Goal: Task Accomplishment & Management: Manage account settings

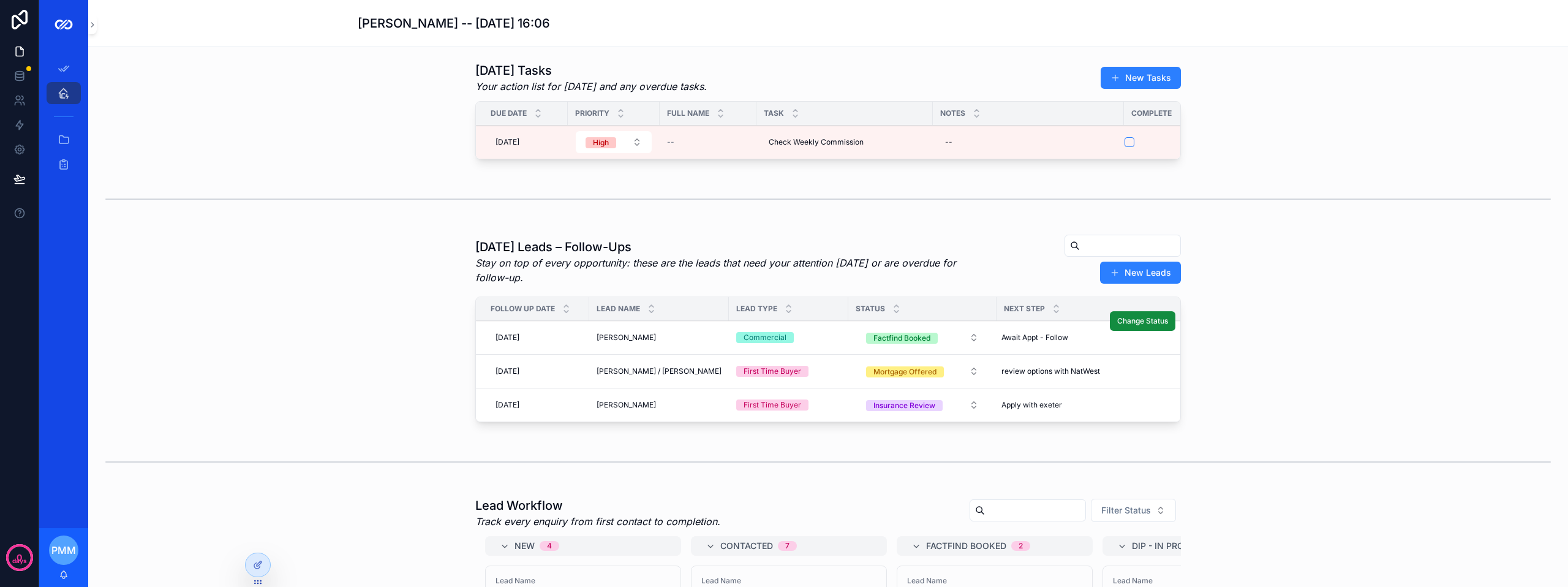
scroll to position [122, 0]
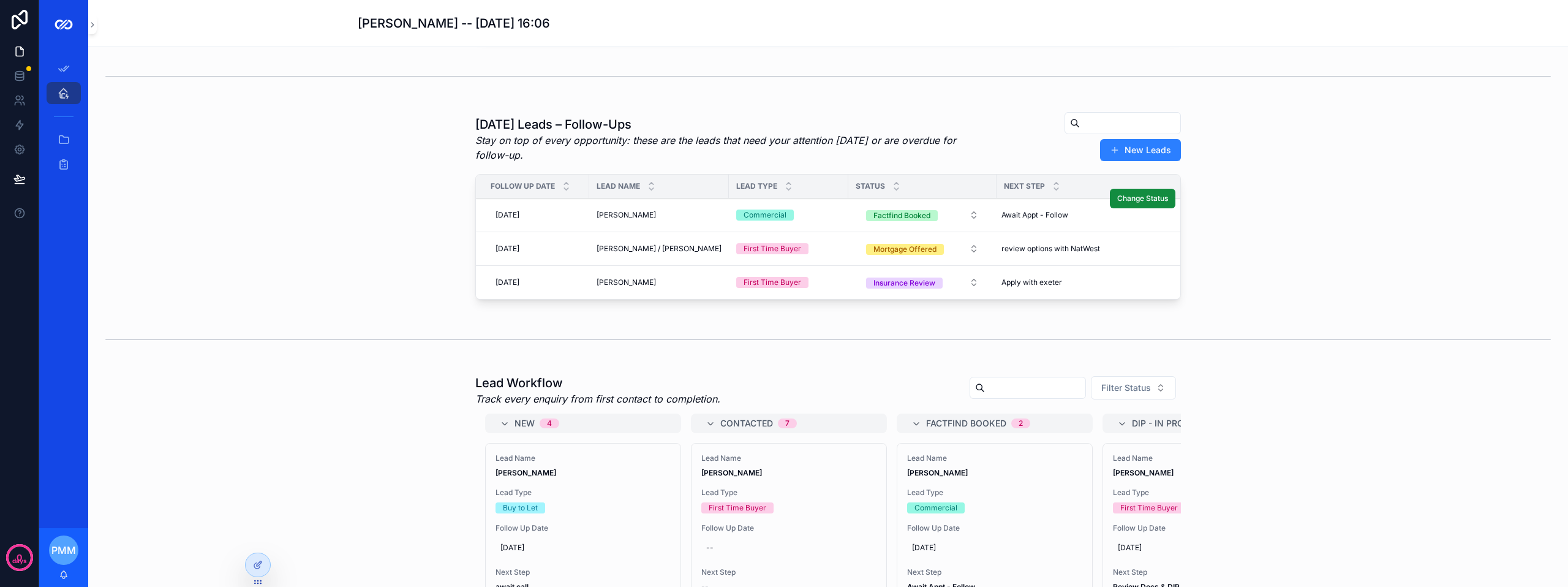
click at [643, 220] on div "[PERSON_NAME] [PERSON_NAME]" at bounding box center [659, 215] width 125 height 10
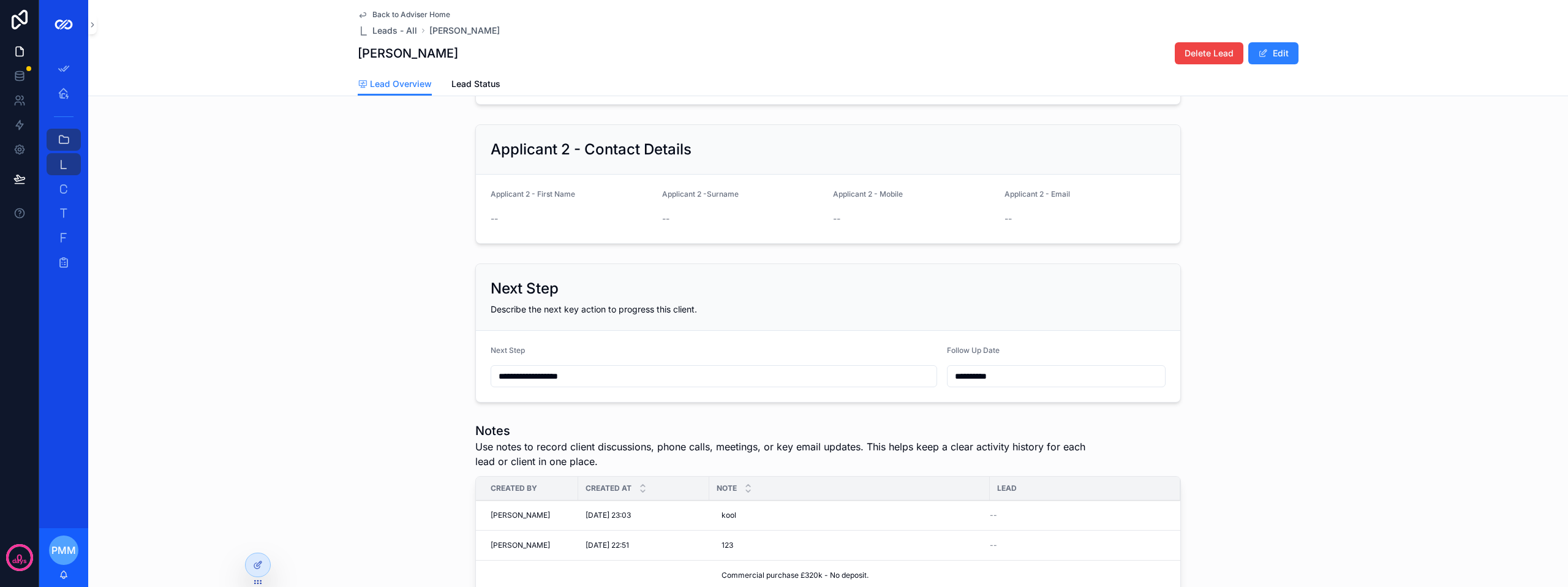
scroll to position [184, 0]
drag, startPoint x: 593, startPoint y: 386, endPoint x: 434, endPoint y: 385, distance: 159.0
click at [465, 385] on div "**********" at bounding box center [827, 332] width 1479 height 149
type input "**********"
click at [436, 406] on div "**********" at bounding box center [827, 332] width 1479 height 149
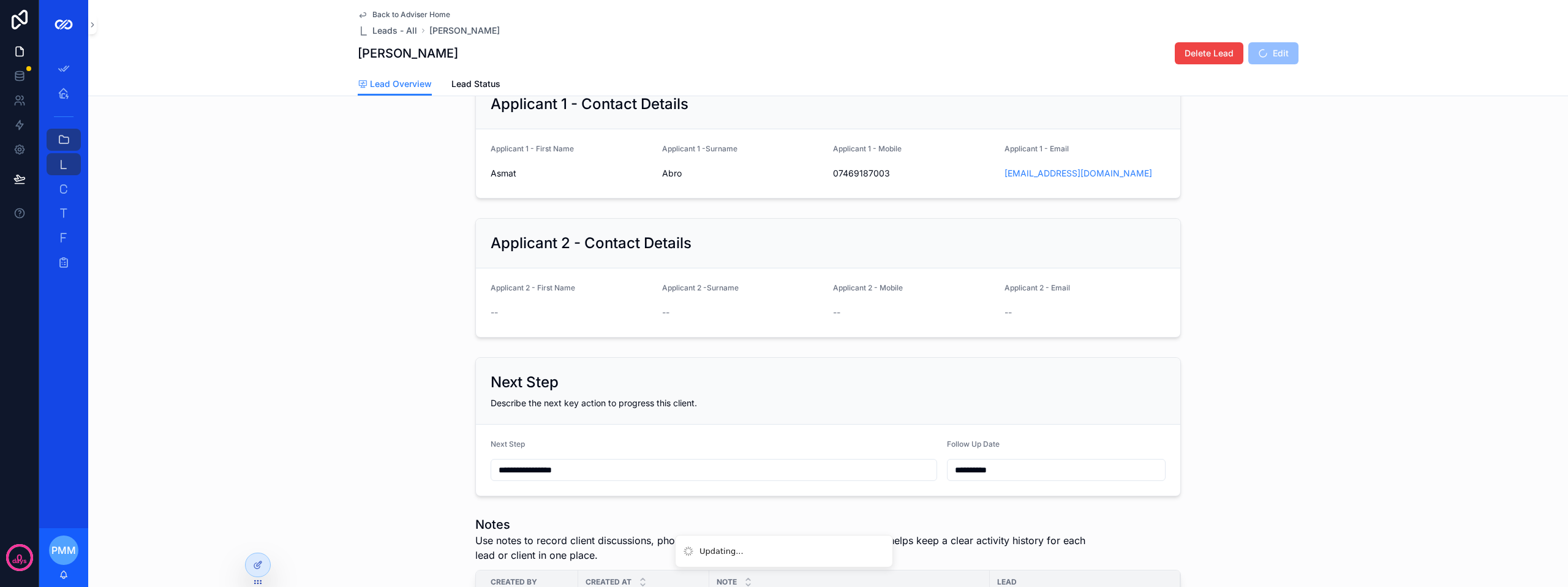
scroll to position [0, 0]
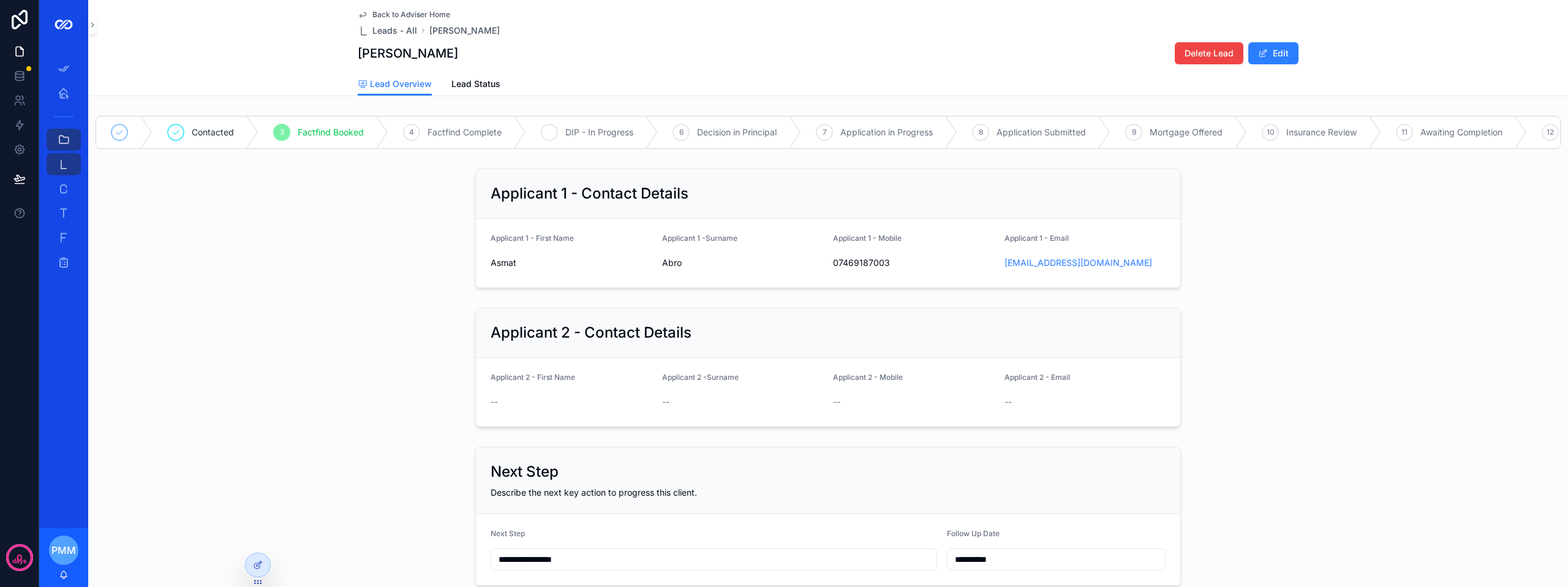
click at [581, 138] on span "DIP - In Progress" at bounding box center [599, 132] width 68 height 12
click at [58, 94] on icon "scrollable content" at bounding box center [64, 93] width 12 height 12
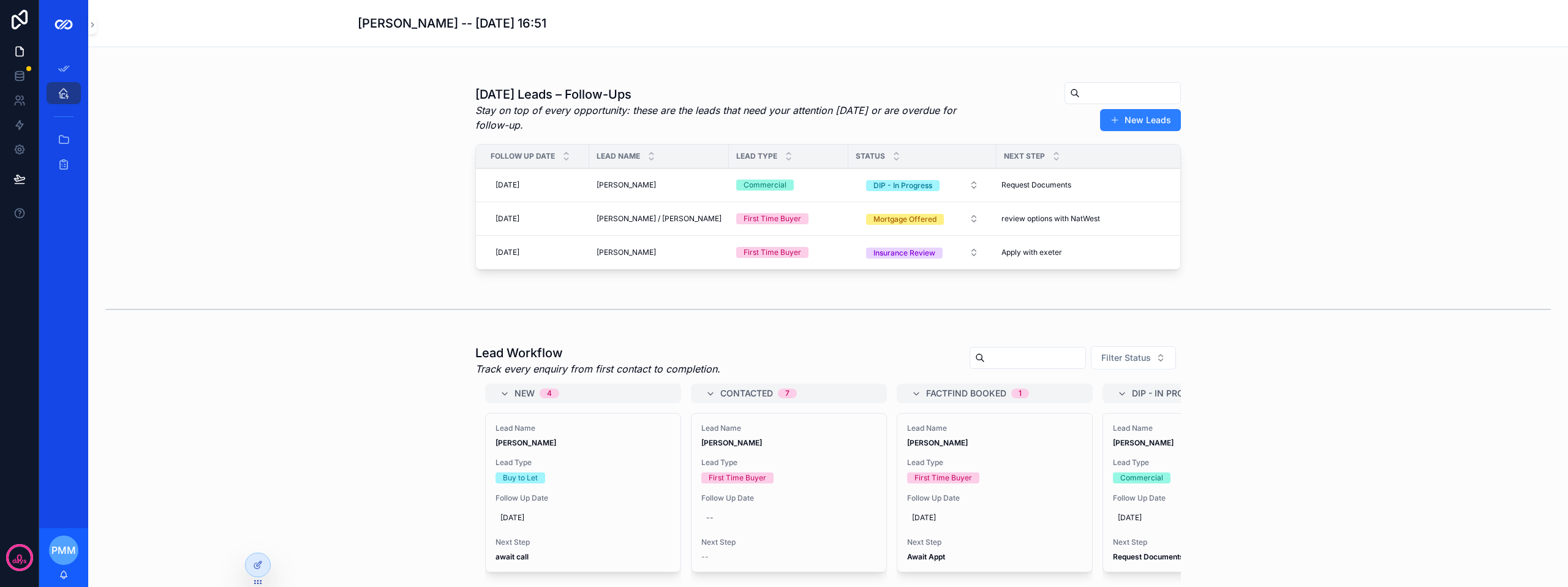
scroll to position [429, 0]
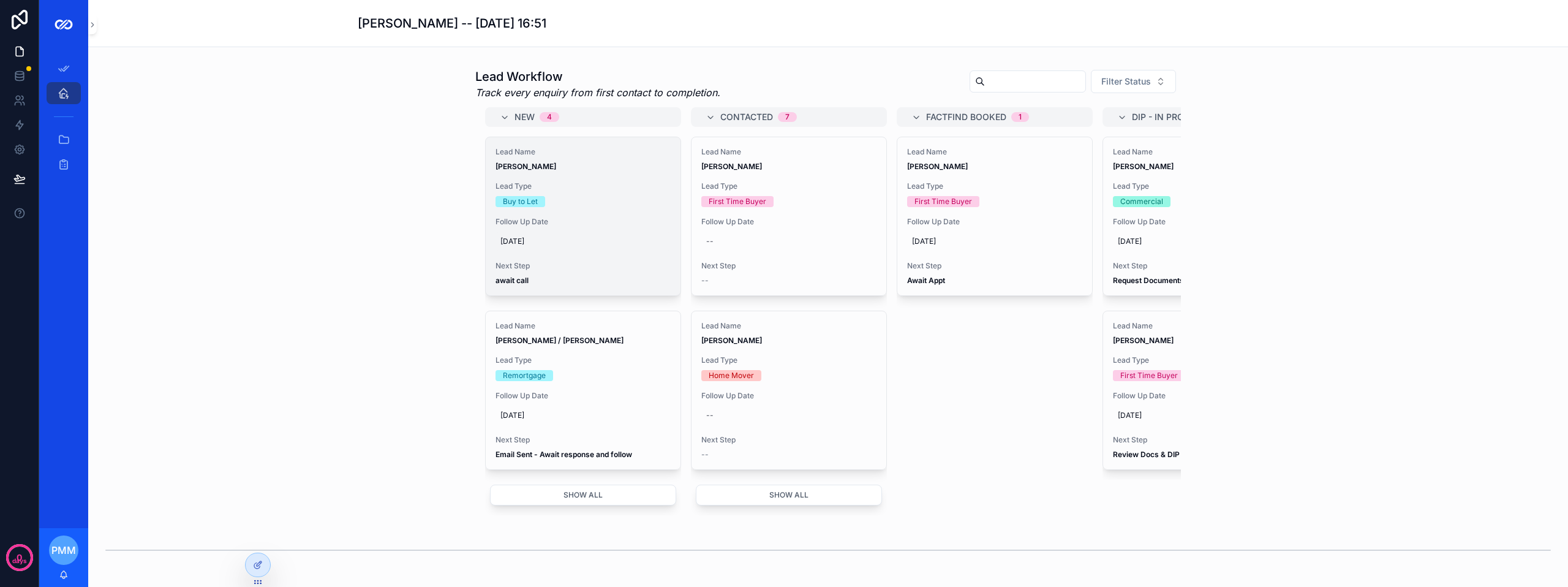
click at [614, 247] on span "[DATE]" at bounding box center [583, 241] width 166 height 10
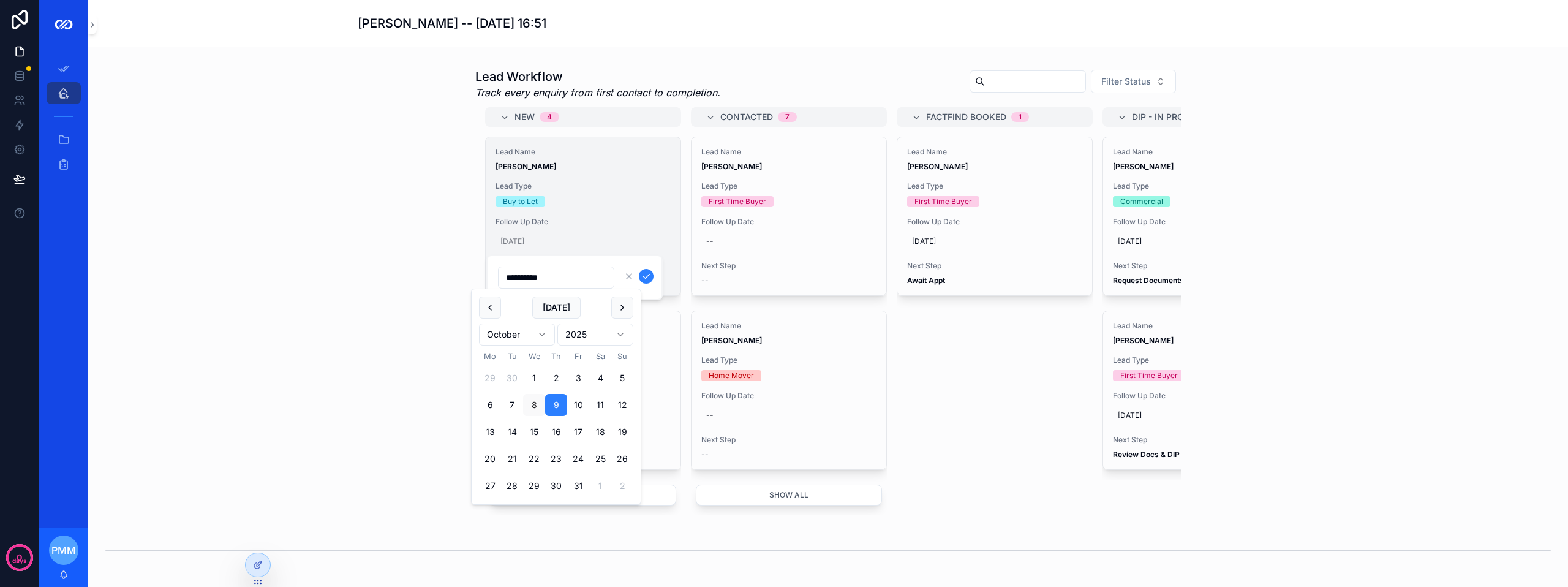
click at [599, 191] on span "Lead Type" at bounding box center [583, 186] width 175 height 10
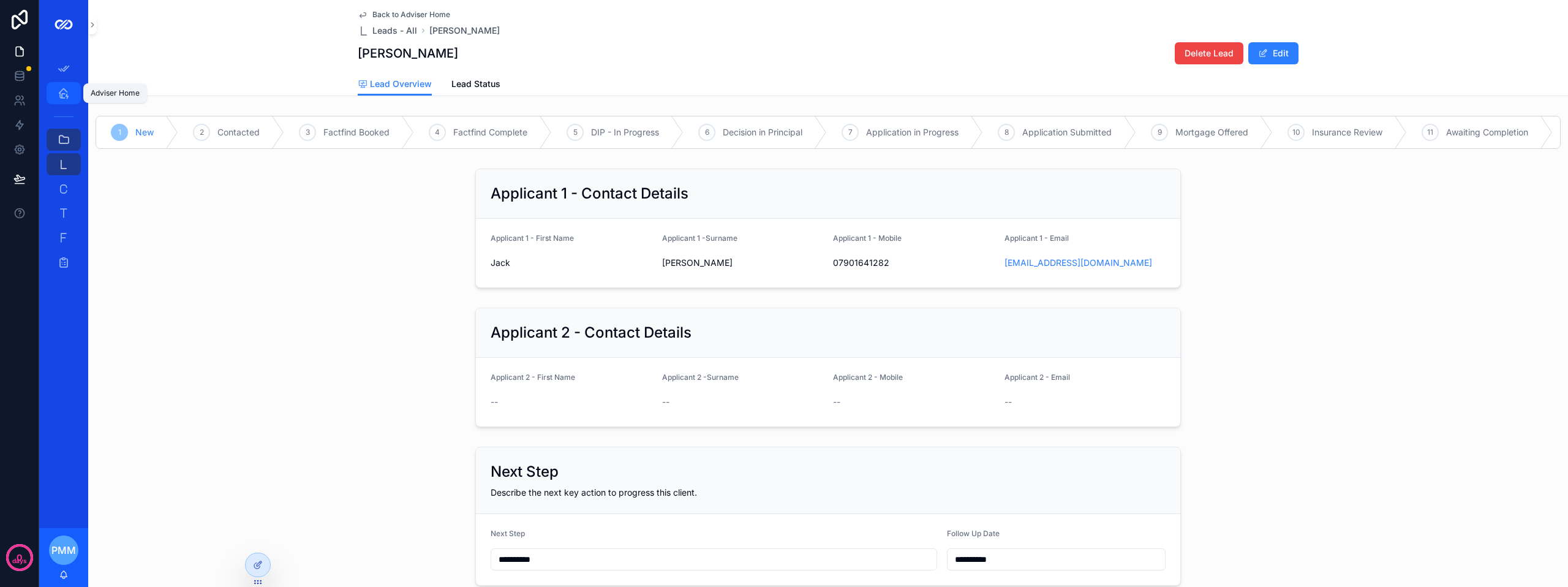
click at [62, 95] on icon "scrollable content" at bounding box center [64, 93] width 12 height 12
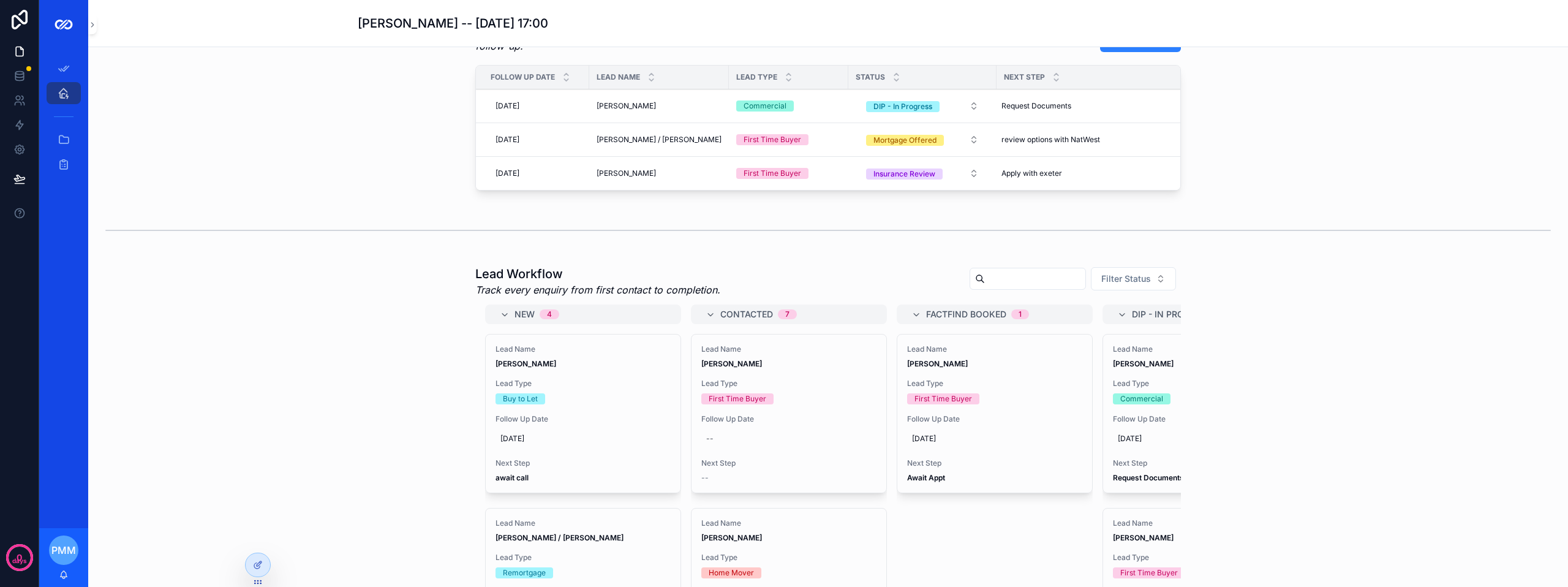
scroll to position [306, 0]
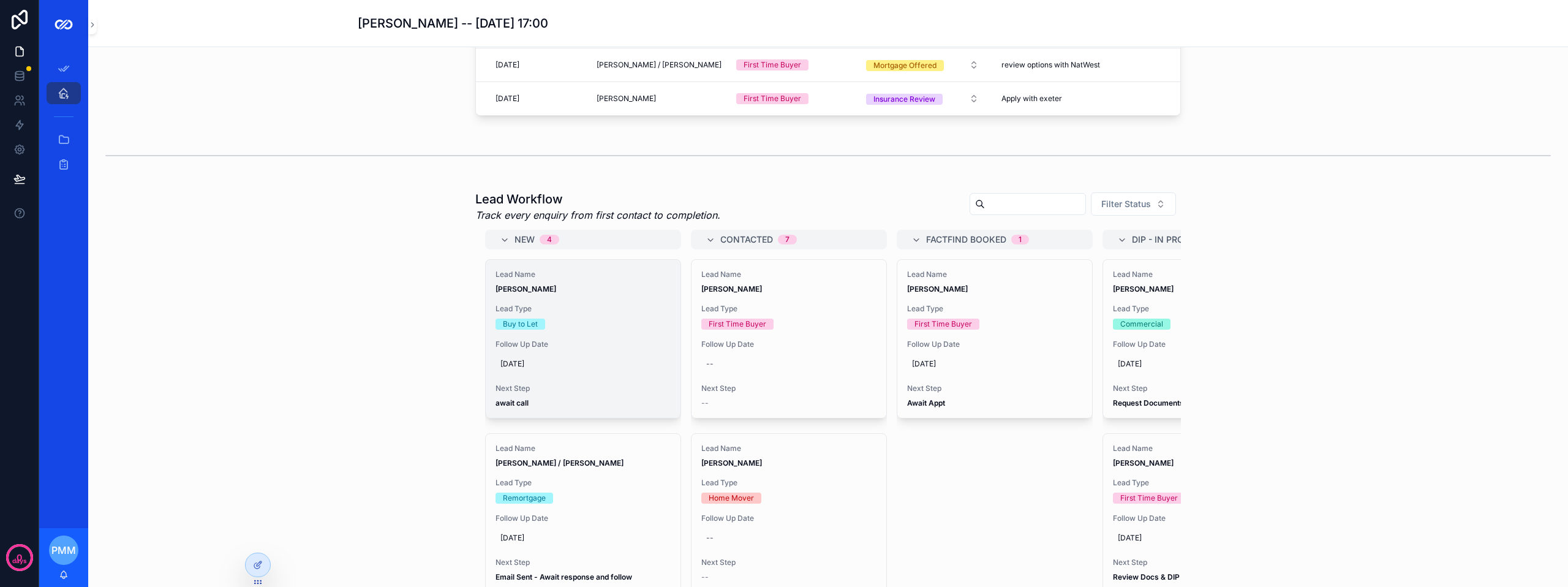
click at [628, 320] on div "Lead Name [PERSON_NAME] Lead Type Buy to Let Follow Up Date [DATE] Next Step aw…" at bounding box center [583, 339] width 195 height 158
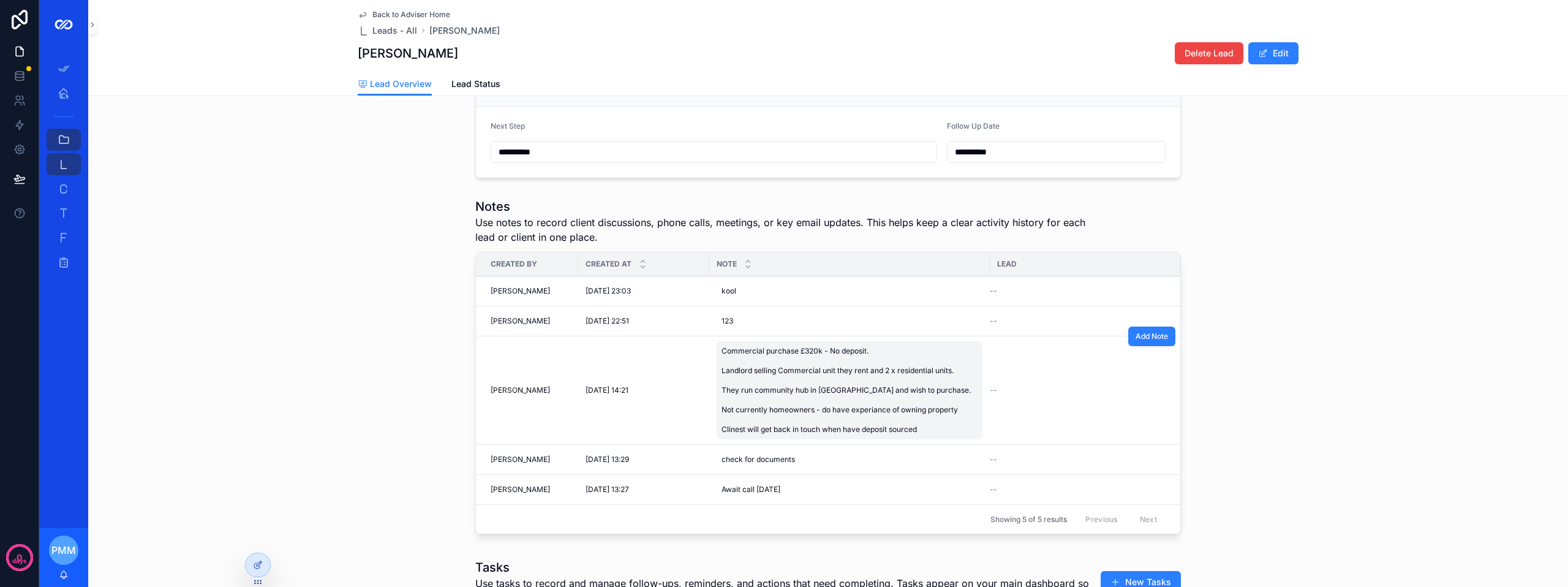
scroll to position [429, 0]
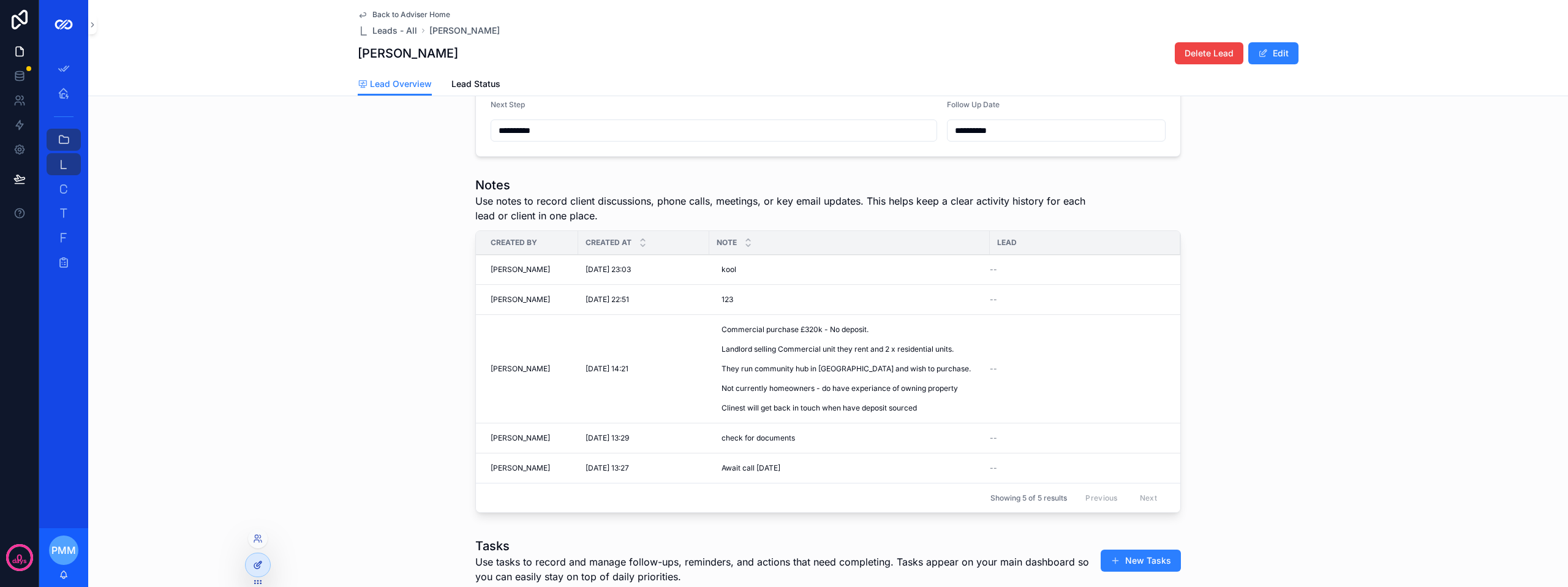
click at [260, 562] on icon at bounding box center [260, 563] width 1 height 1
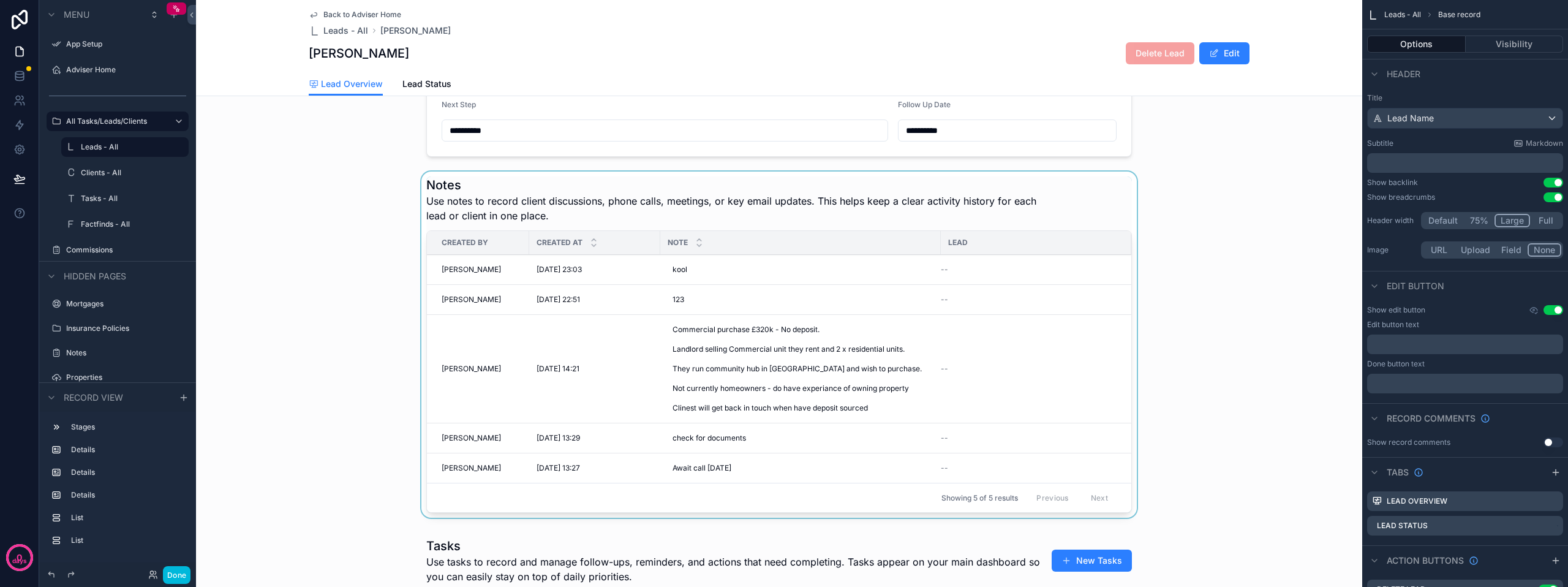
click at [741, 206] on div "scrollable content" at bounding box center [779, 347] width 1166 height 351
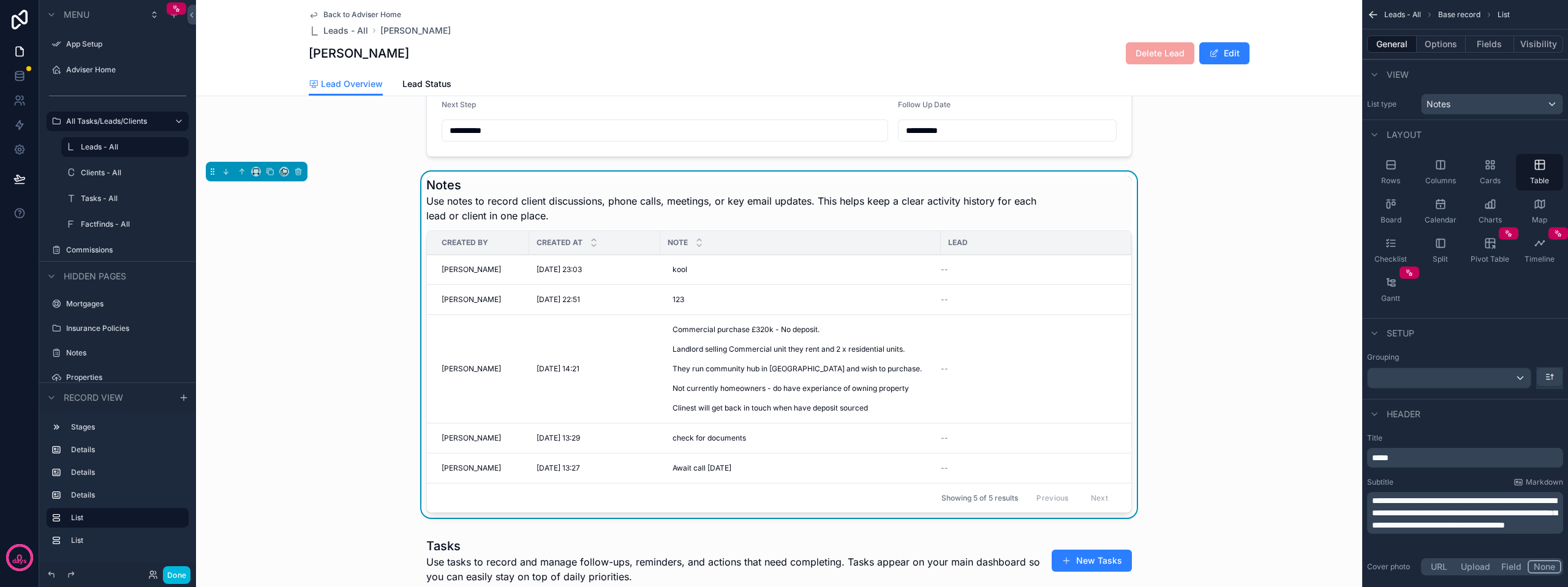
click at [837, 223] on span "Use notes to record client discussions, phone calls, meetings, or key email upd…" at bounding box center [733, 208] width 614 height 30
click at [1447, 41] on button "Options" at bounding box center [1441, 44] width 49 height 17
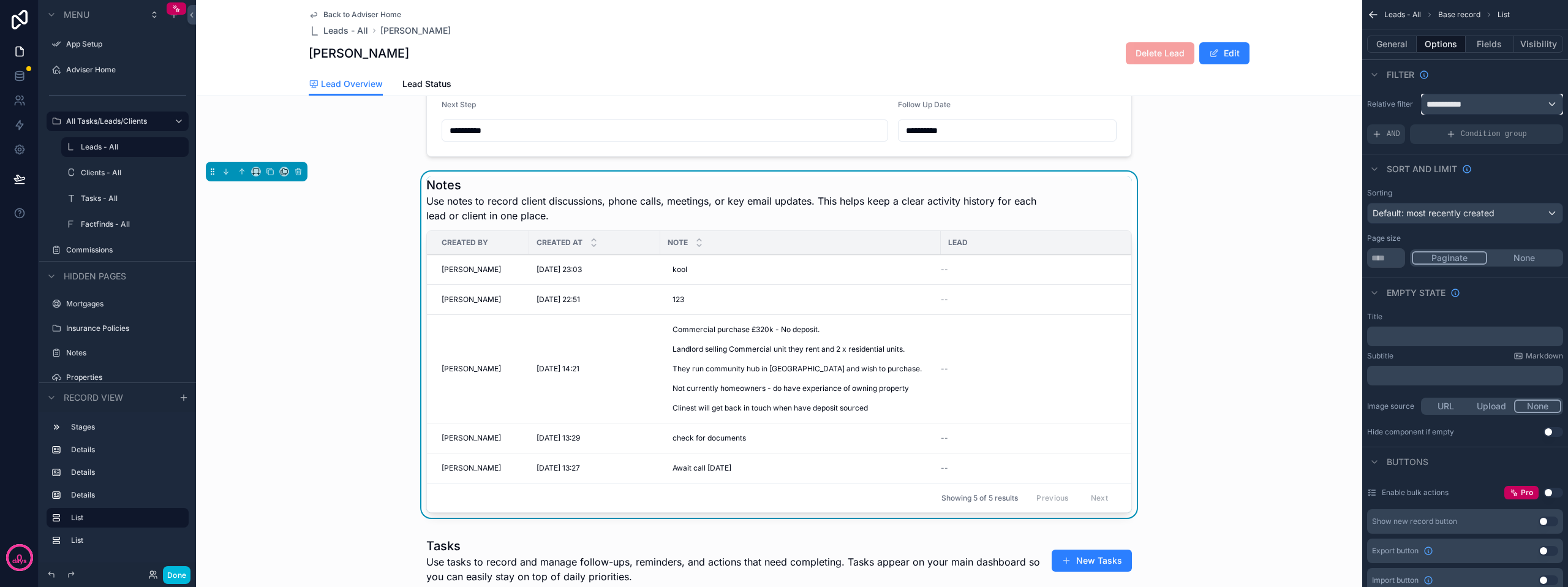
click at [1483, 106] on div "**********" at bounding box center [1492, 105] width 141 height 20
click at [1488, 212] on span "notes 2 collection" at bounding box center [1481, 211] width 70 height 14
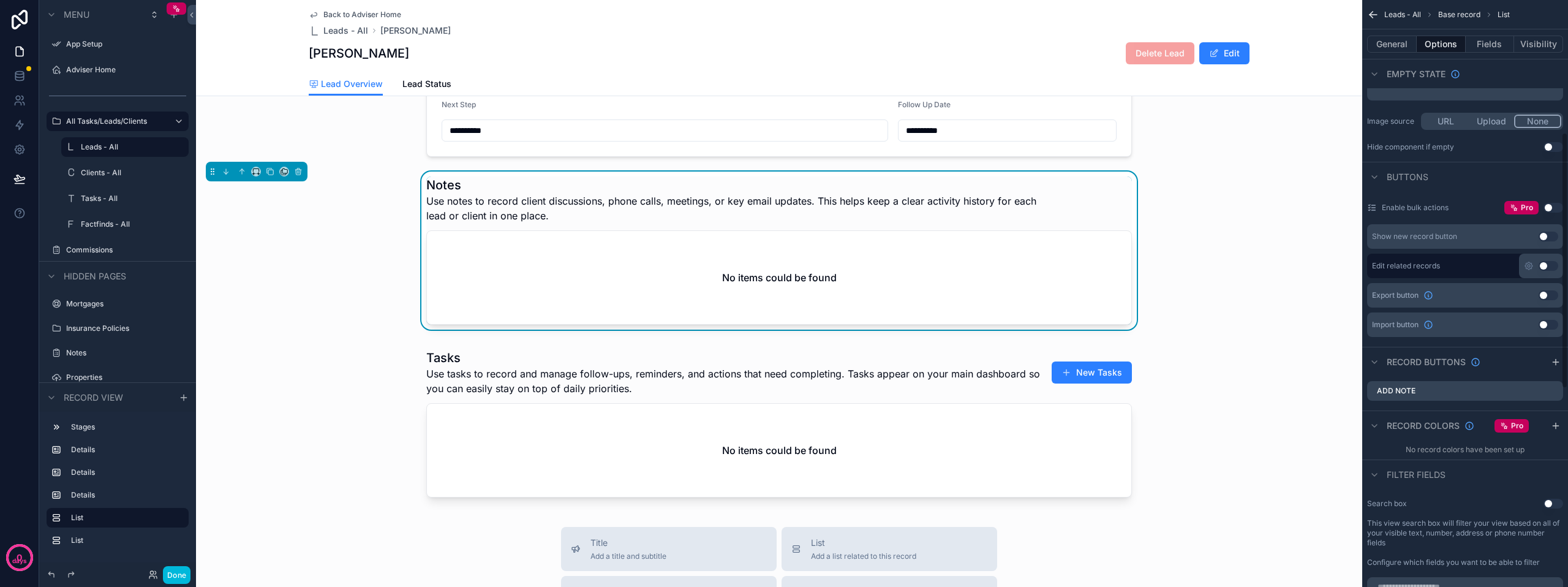
scroll to position [306, 0]
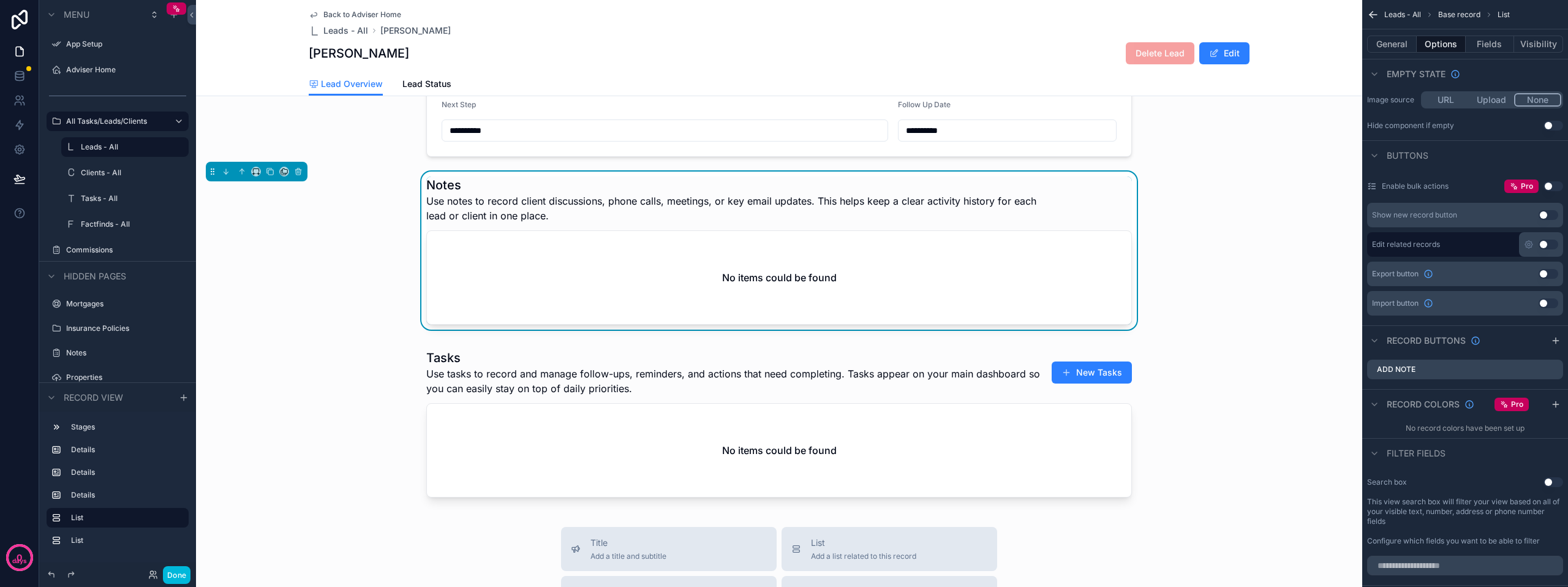
click at [1544, 216] on button "Use setting" at bounding box center [1548, 215] width 20 height 10
drag, startPoint x: 1076, startPoint y: 212, endPoint x: 1071, endPoint y: 216, distance: 6.4
click at [1076, 211] on button "New Notes" at bounding box center [1092, 200] width 80 height 22
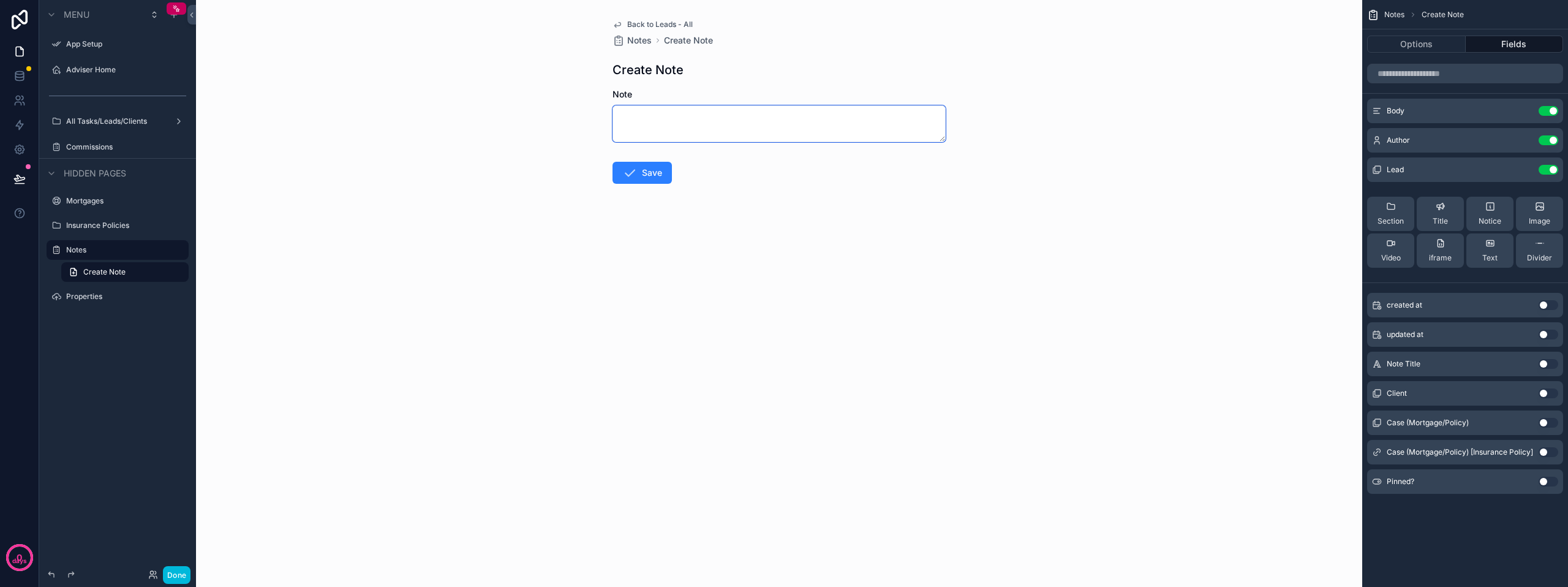
click at [672, 128] on textarea "scrollable content" at bounding box center [779, 124] width 333 height 37
click at [657, 128] on textarea "scrollable content" at bounding box center [779, 124] width 333 height 37
type textarea "*****"
click at [643, 178] on button "Save" at bounding box center [642, 173] width 59 height 22
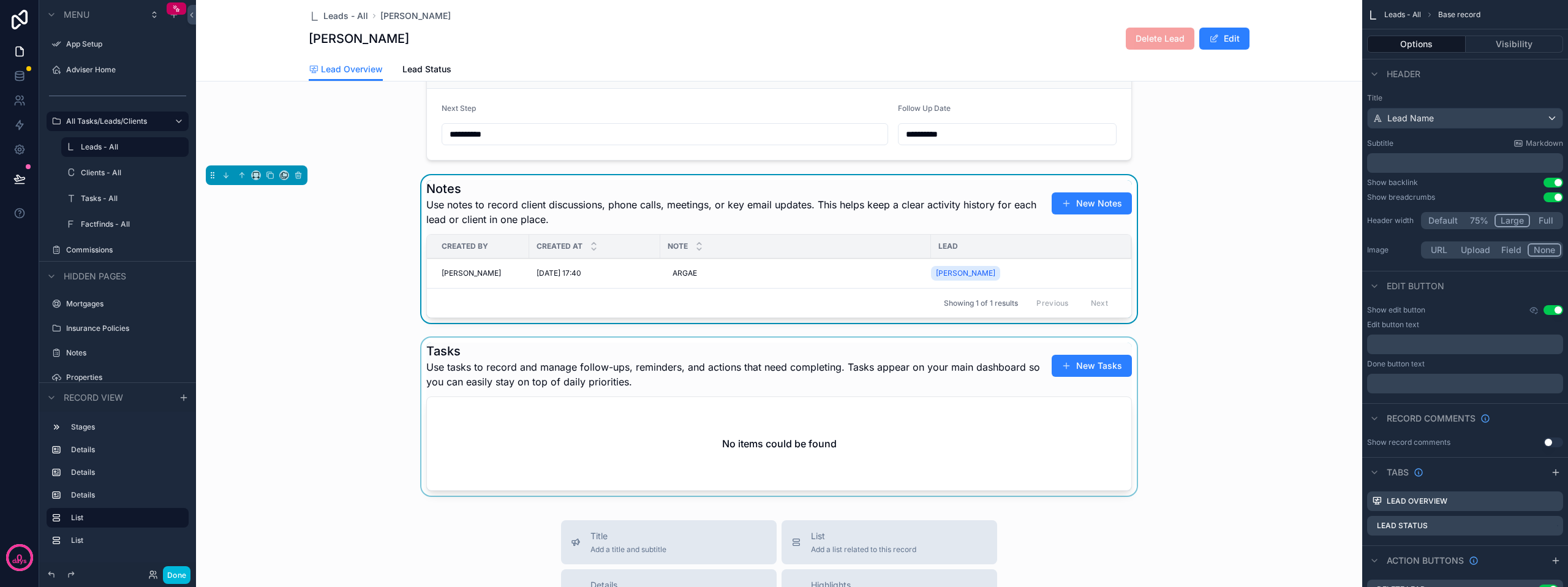
scroll to position [429, 0]
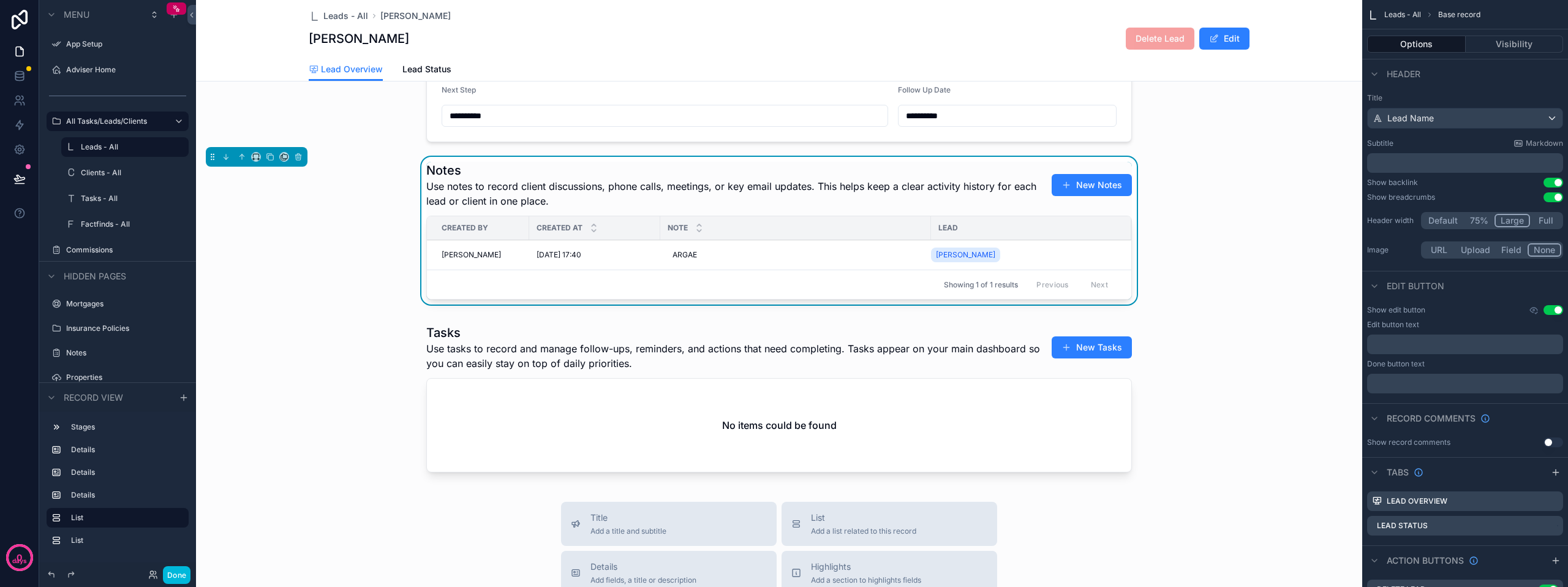
click at [967, 194] on span "Use notes to record client discussions, phone calls, meetings, or key email upd…" at bounding box center [733, 193] width 614 height 30
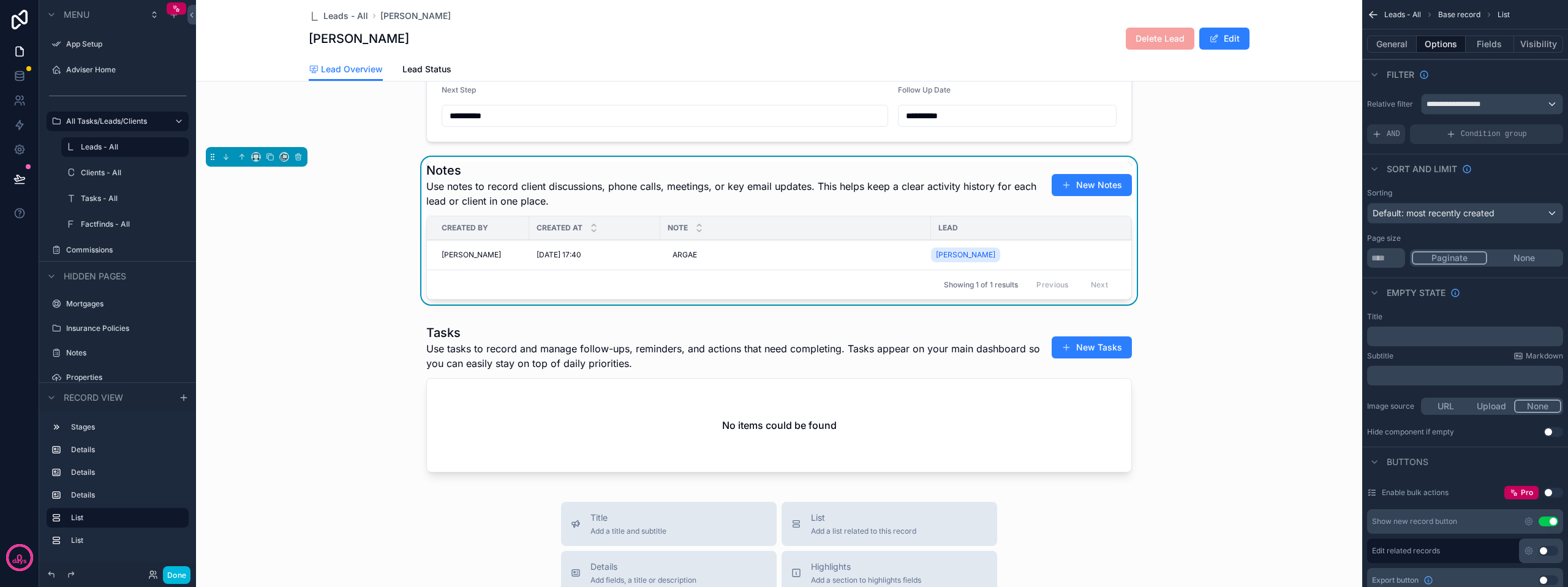
click at [1077, 196] on button "New Notes" at bounding box center [1092, 185] width 80 height 22
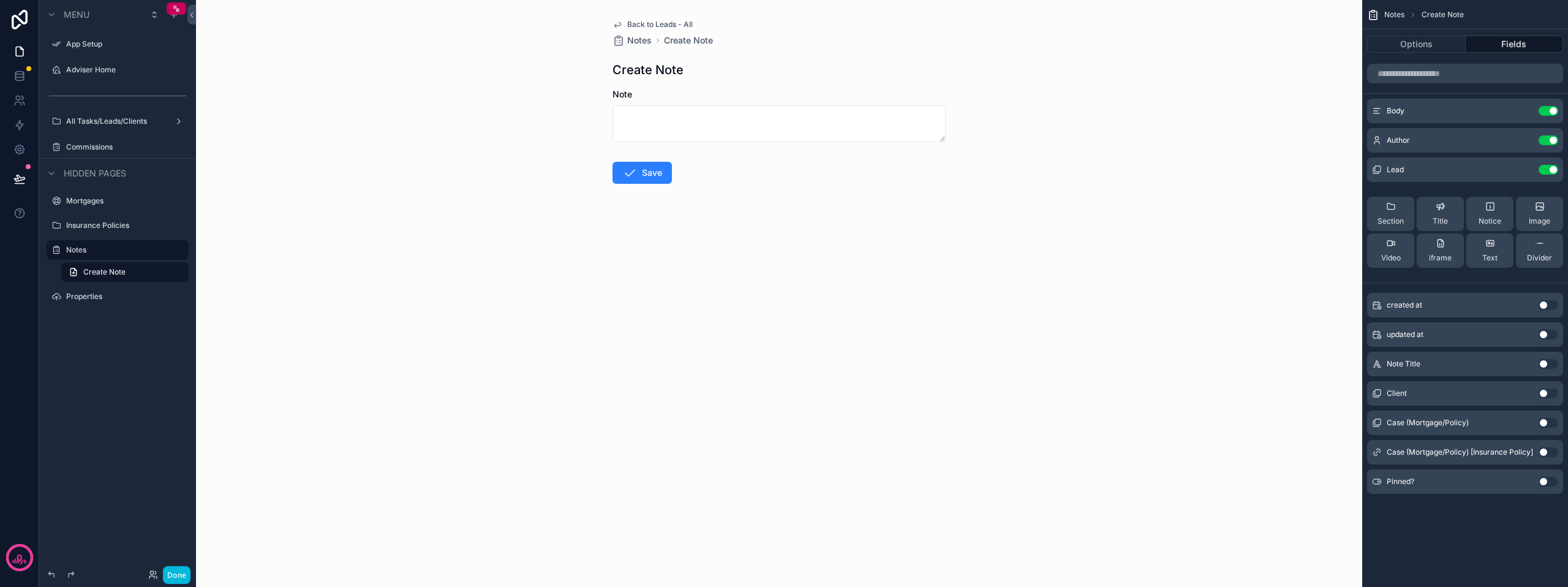
click at [656, 22] on span "Back to Leads - All" at bounding box center [660, 24] width 66 height 10
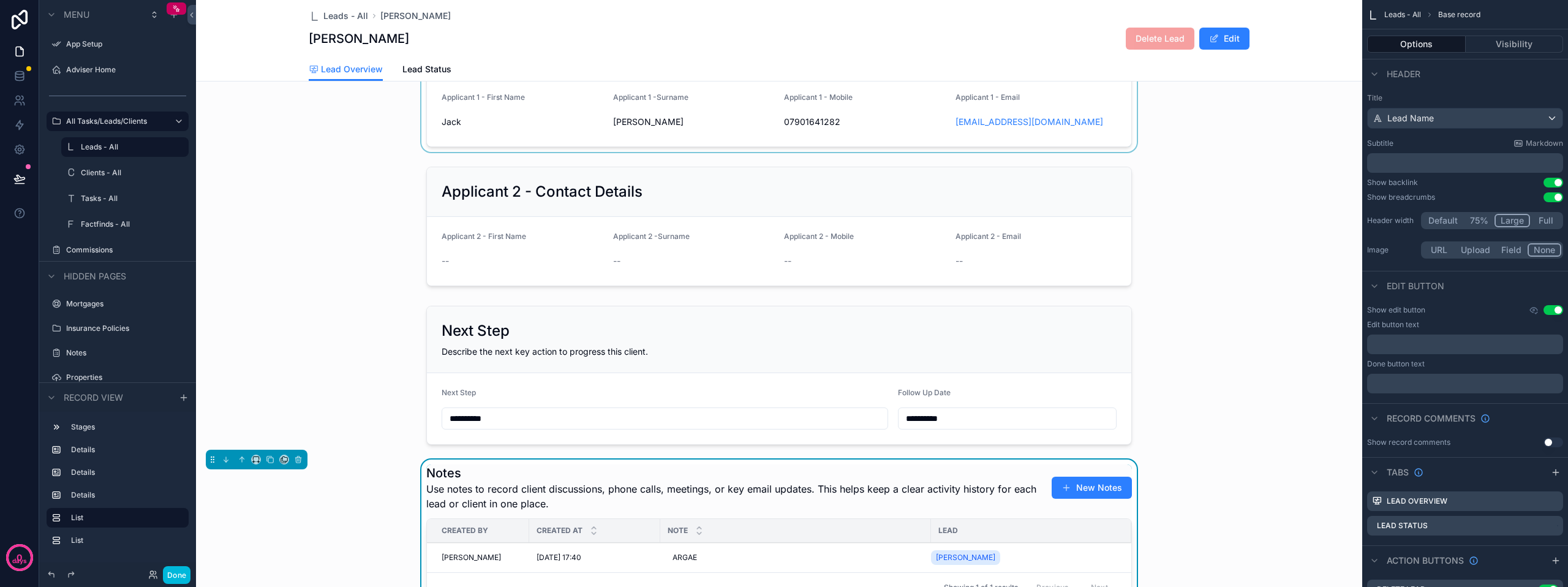
scroll to position [122, 0]
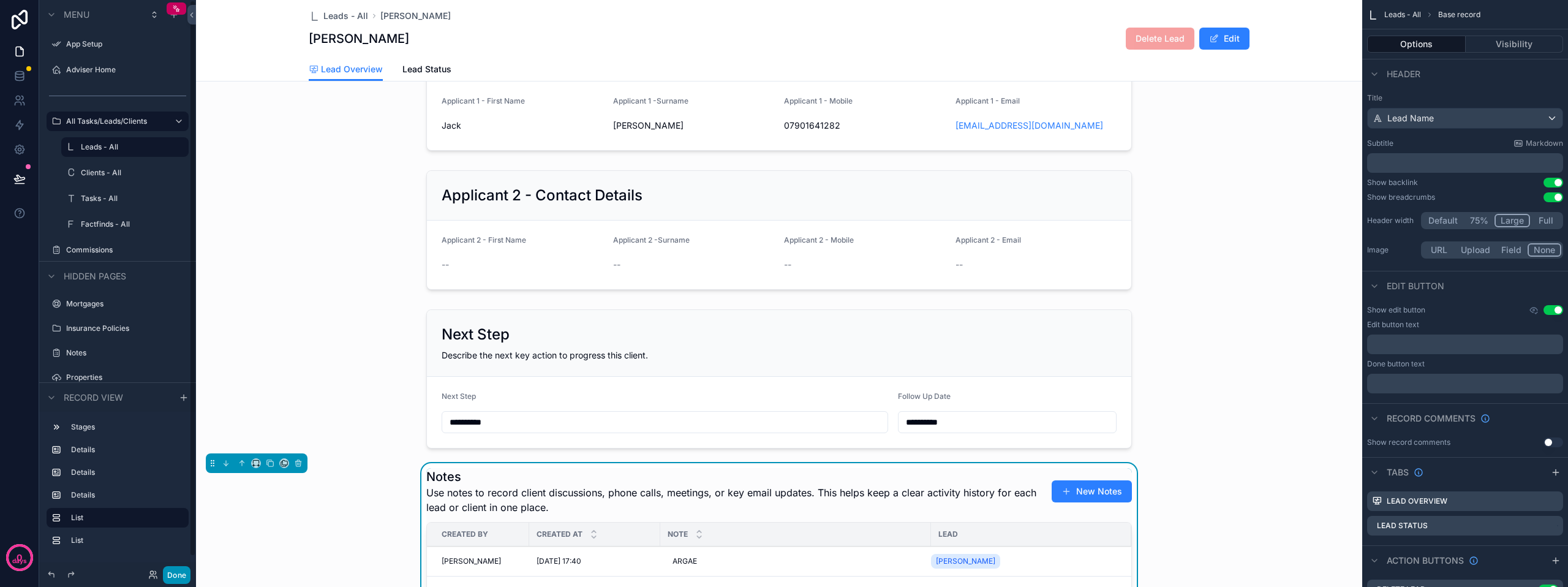
click at [180, 571] on button "Done" at bounding box center [177, 575] width 28 height 18
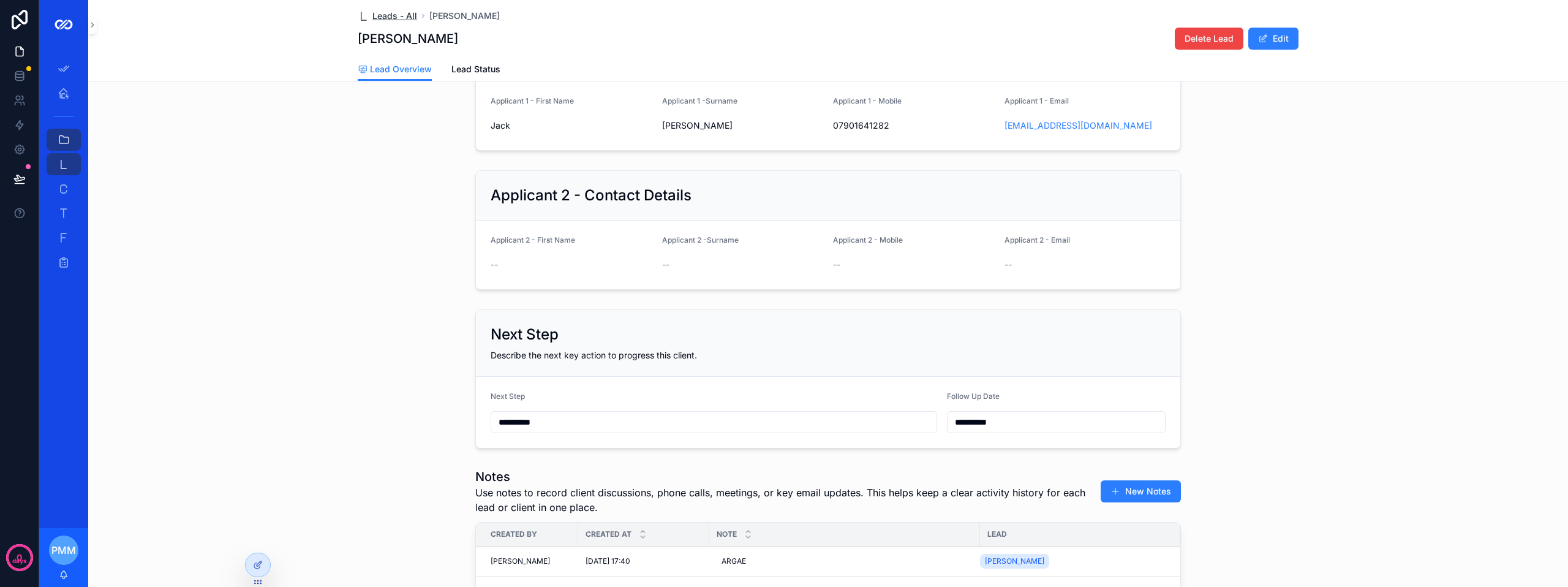
click at [388, 16] on span "Leads - All" at bounding box center [395, 16] width 45 height 12
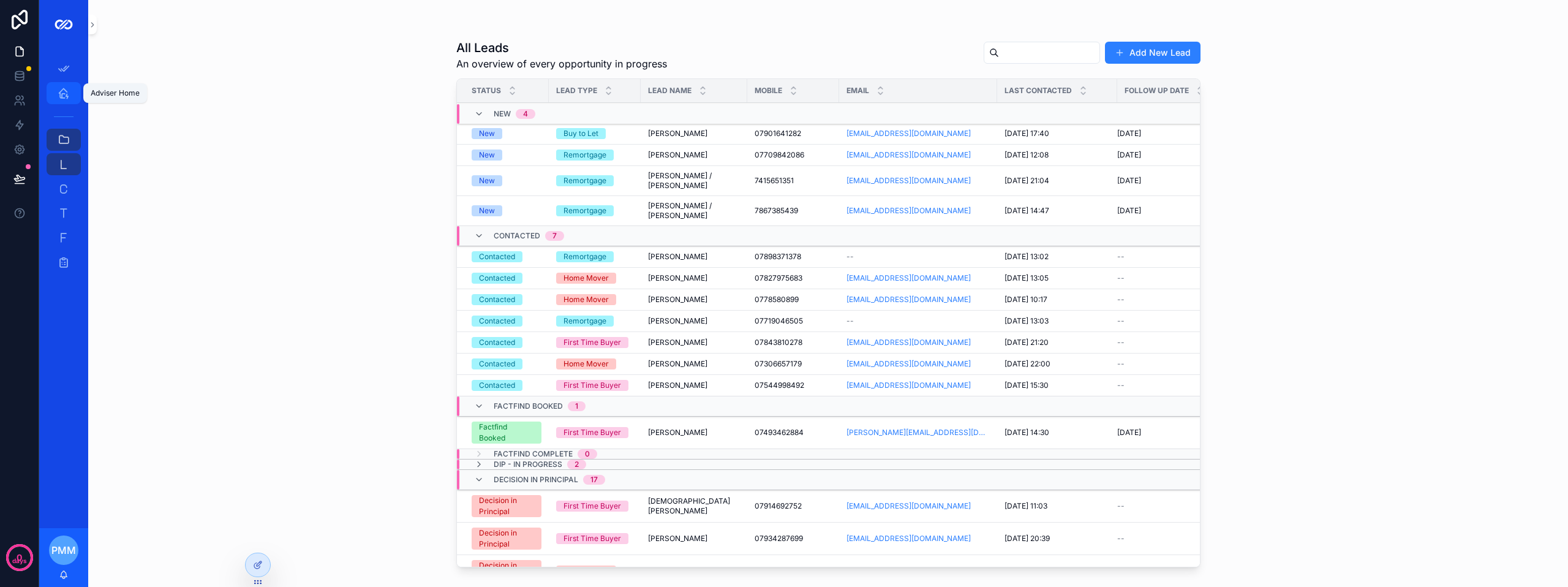
click at [64, 87] on icon "scrollable content" at bounding box center [64, 93] width 12 height 12
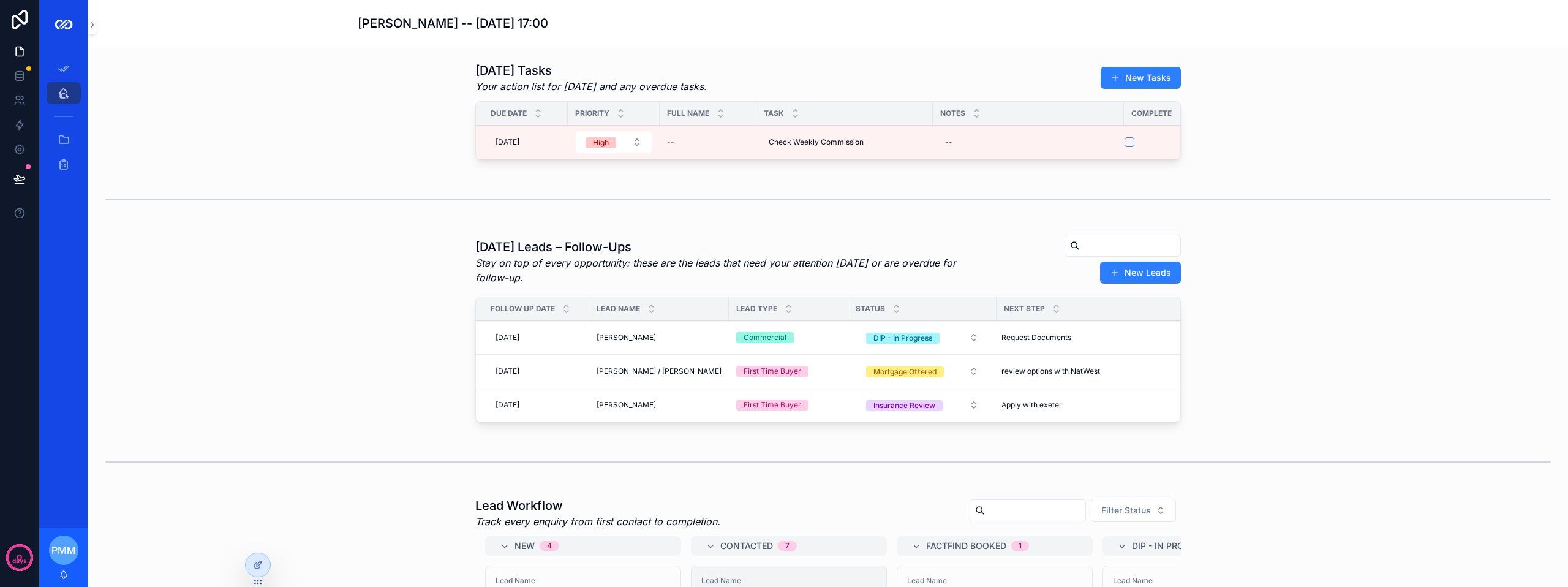
scroll to position [245, 0]
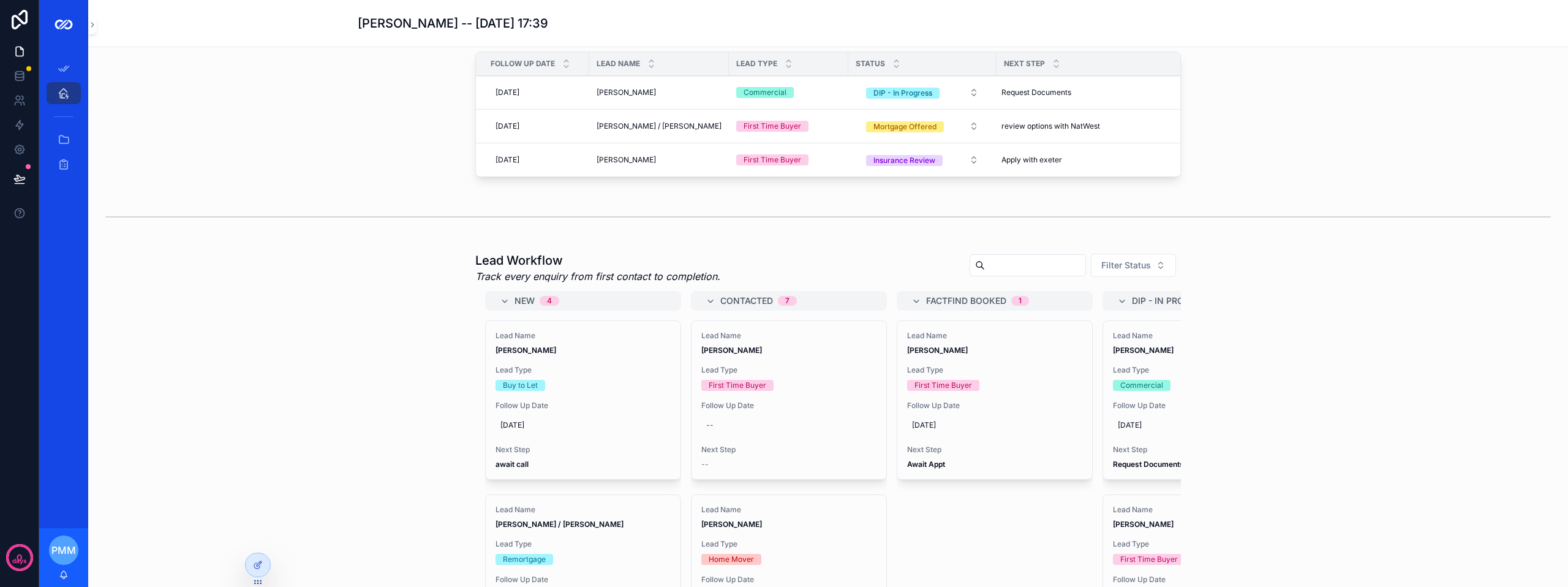
click at [579, 375] on span "Lead Type" at bounding box center [583, 369] width 175 height 10
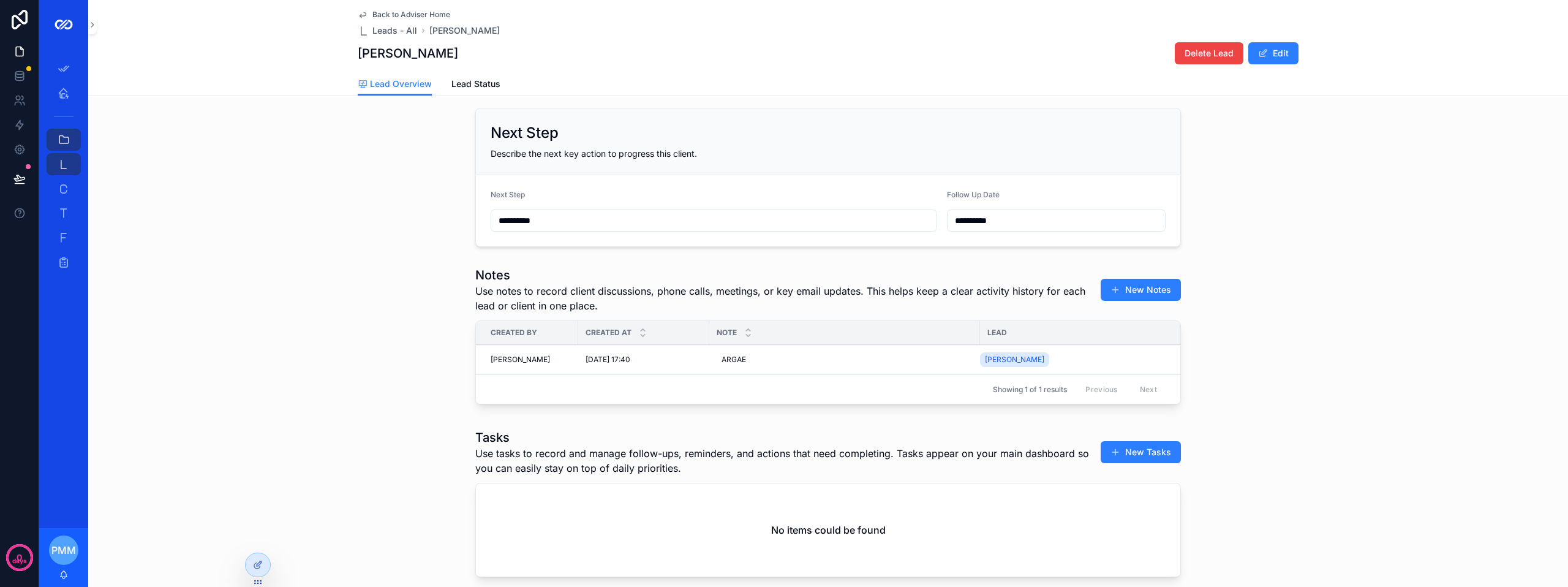
scroll to position [367, 0]
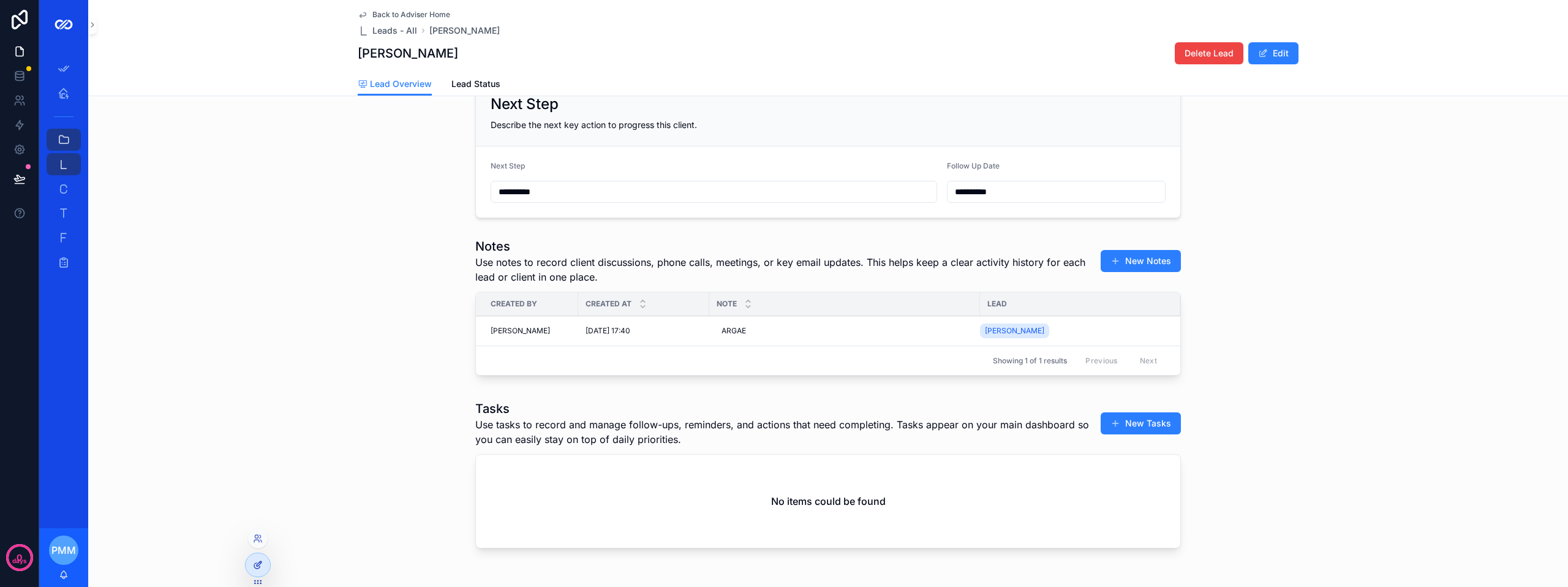
click at [261, 565] on icon at bounding box center [258, 565] width 10 height 10
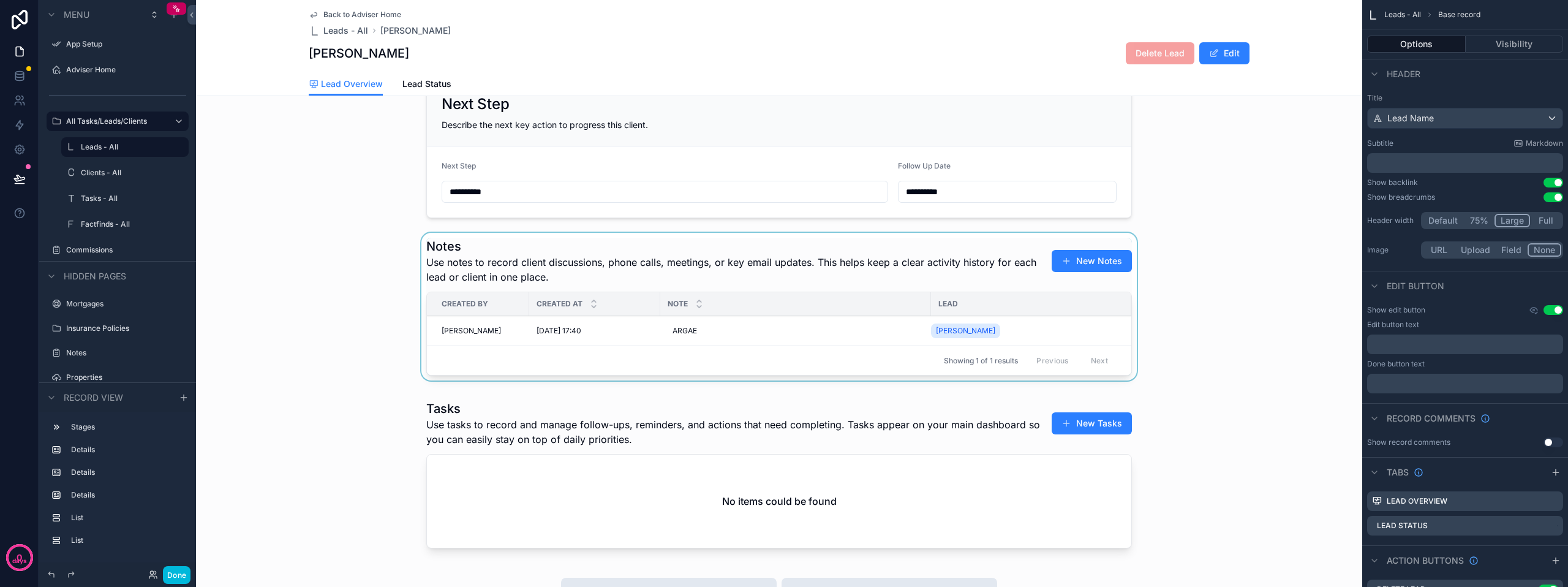
click at [815, 277] on div "scrollable content" at bounding box center [779, 309] width 1166 height 153
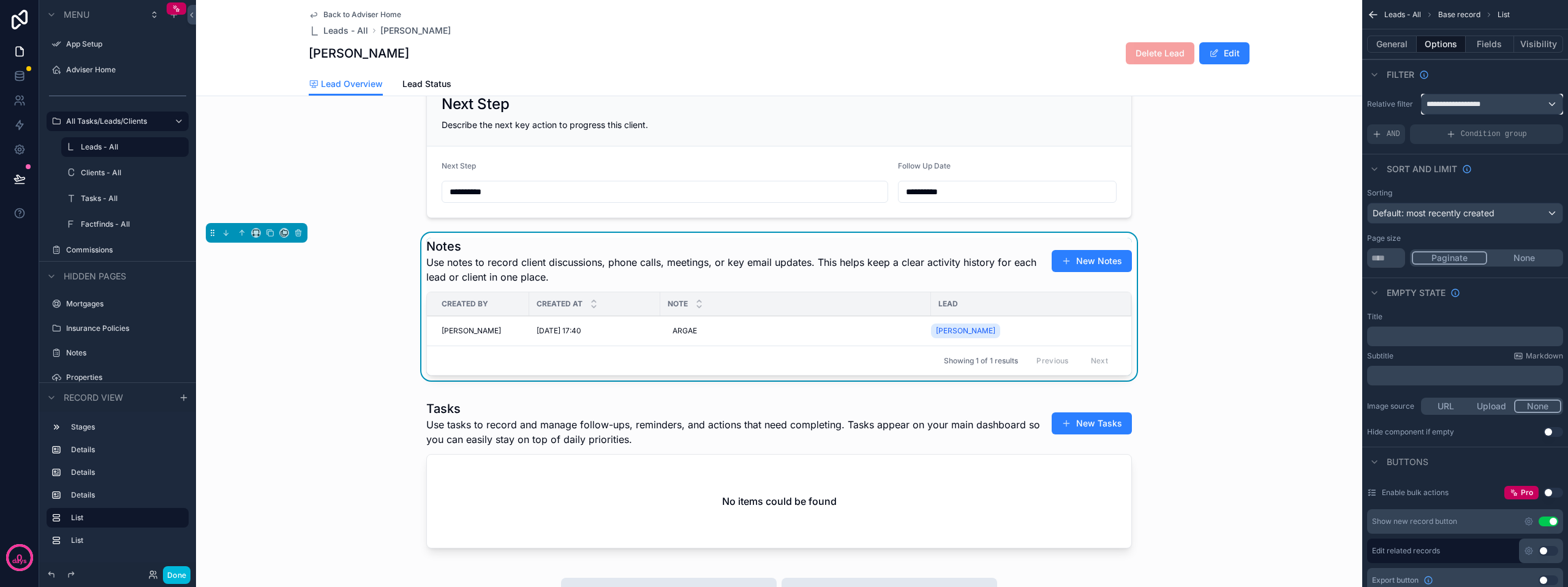
click at [1467, 104] on span "**********" at bounding box center [1456, 104] width 61 height 10
click at [1494, 43] on div "scrollable content" at bounding box center [784, 293] width 1568 height 587
click at [1491, 45] on button "Fields" at bounding box center [1490, 44] width 49 height 17
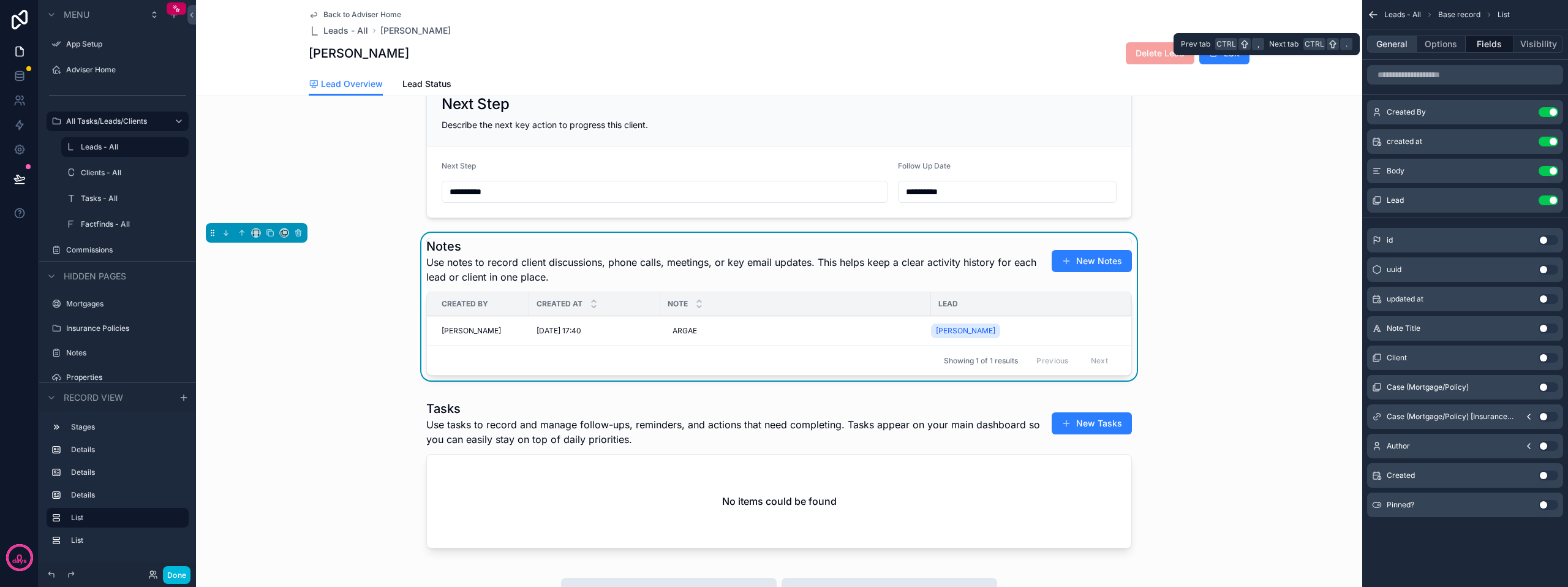
click at [1401, 47] on button "General" at bounding box center [1391, 44] width 49 height 17
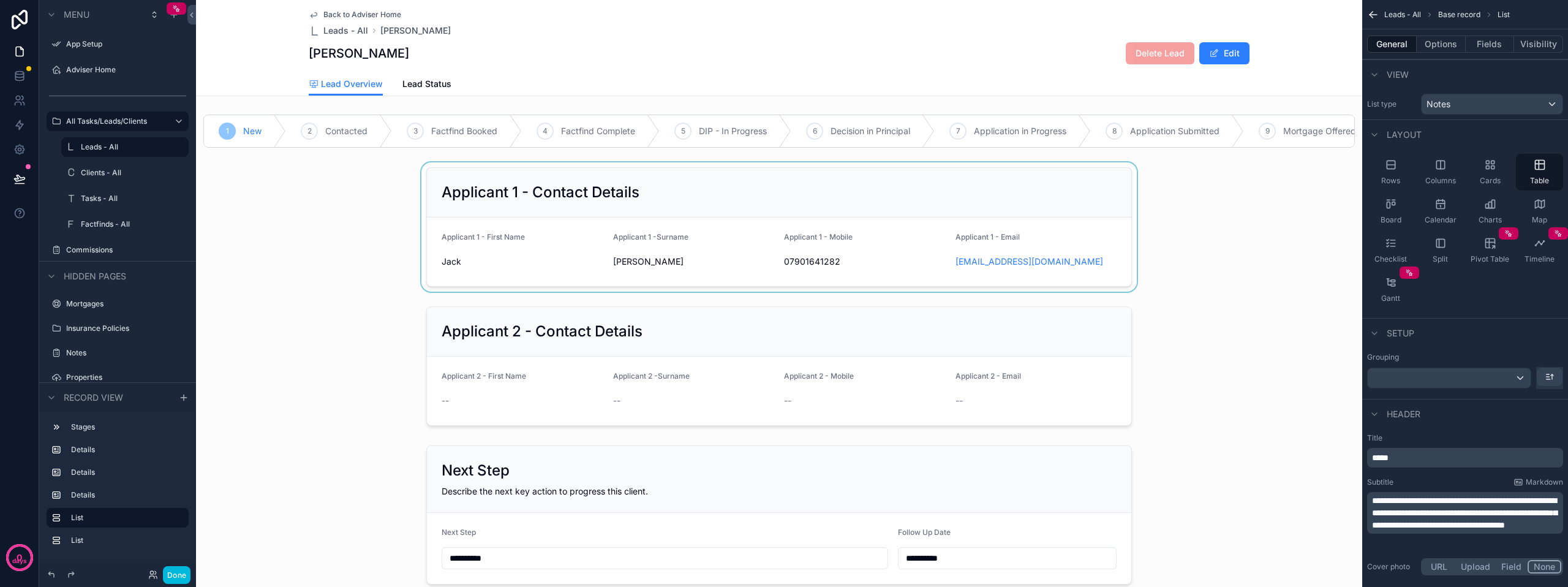
scroll to position [0, 0]
click at [327, 16] on span "Back to Adviser Home" at bounding box center [362, 14] width 78 height 10
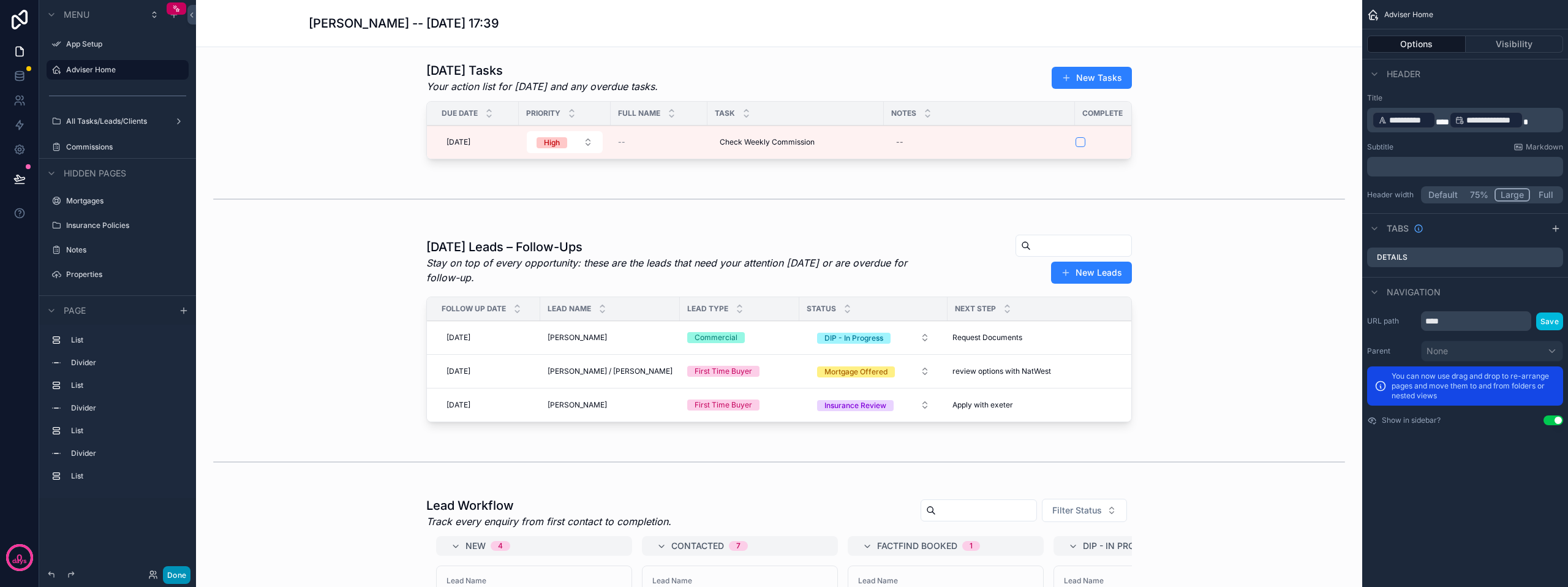
click at [177, 575] on button "Done" at bounding box center [177, 575] width 28 height 18
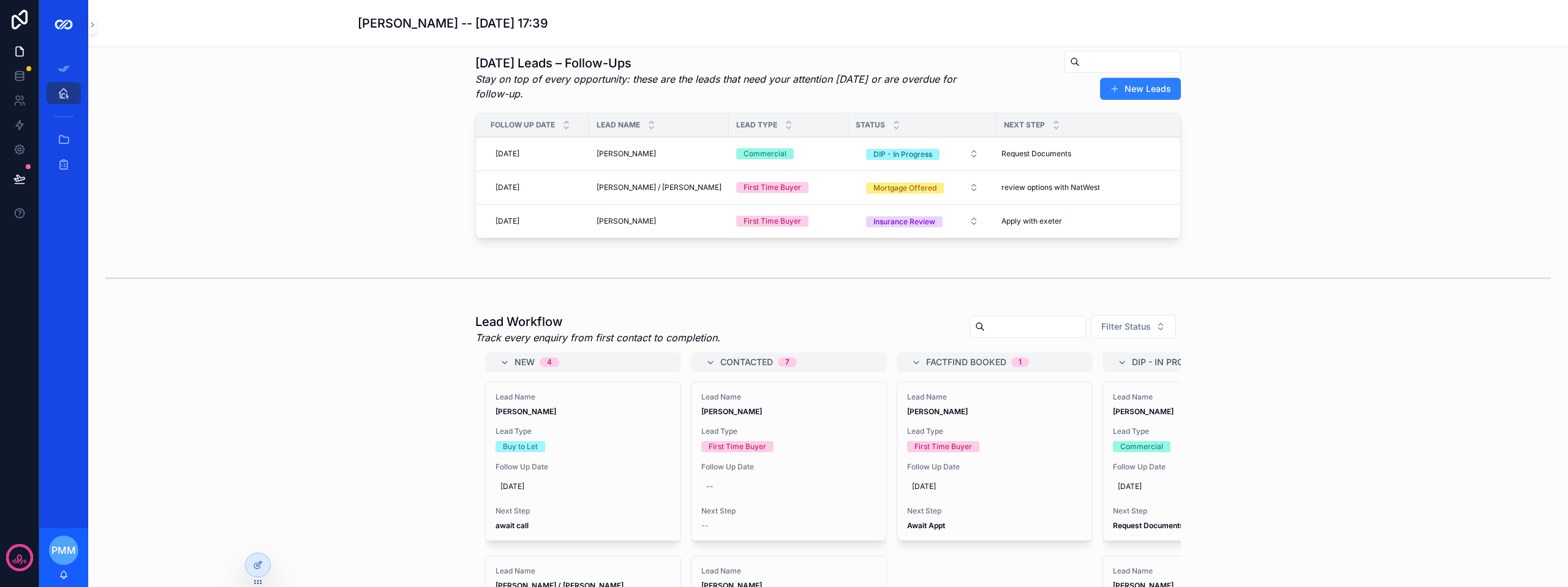
scroll to position [245, 0]
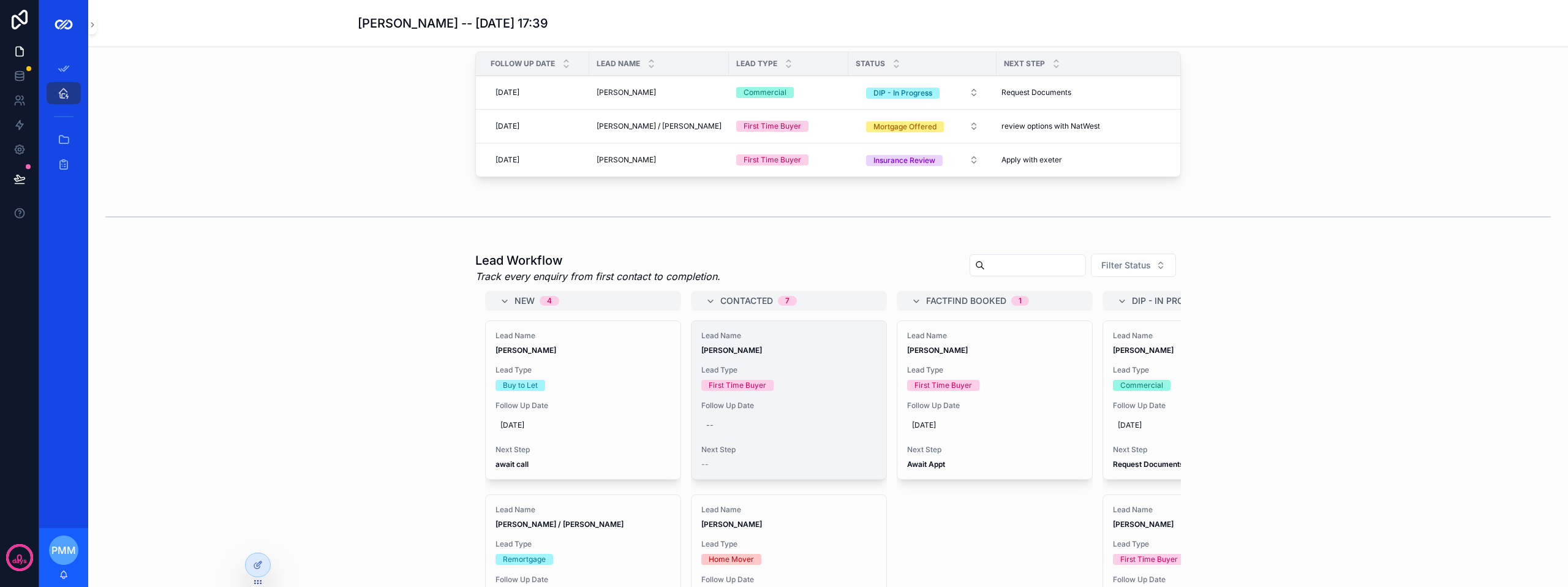
click at [814, 355] on span "[PERSON_NAME]" at bounding box center [789, 350] width 175 height 10
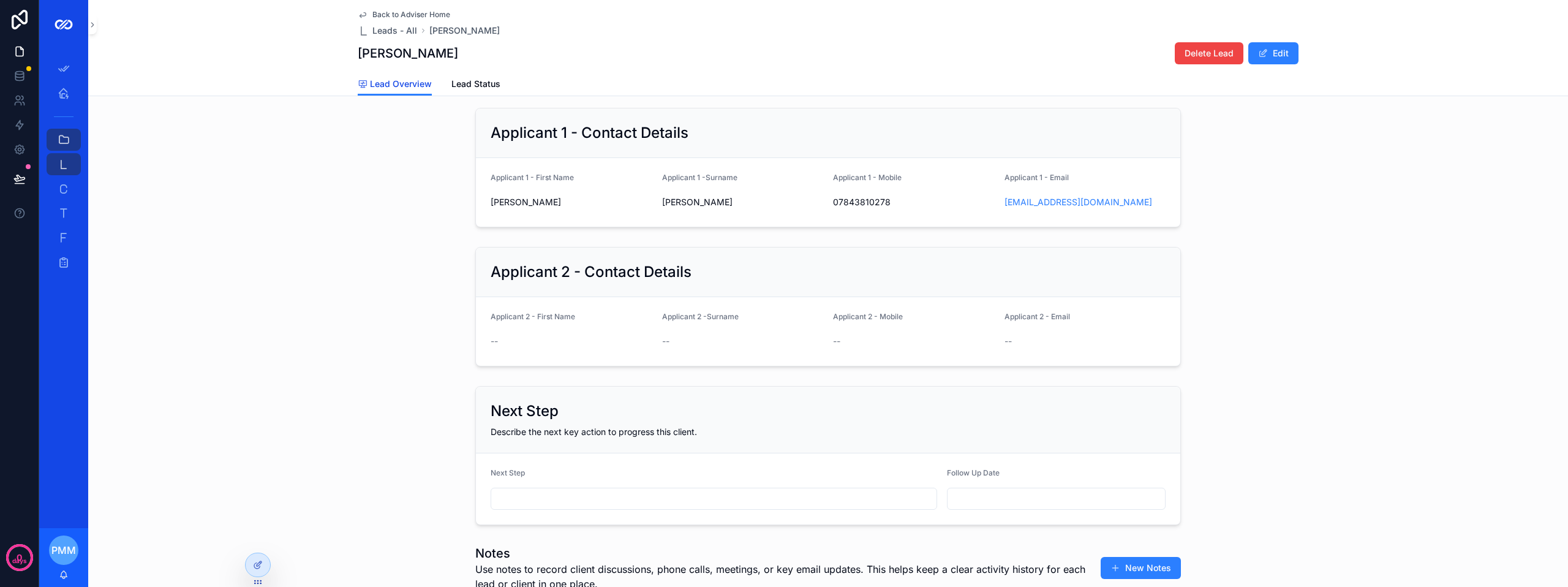
scroll to position [39, 0]
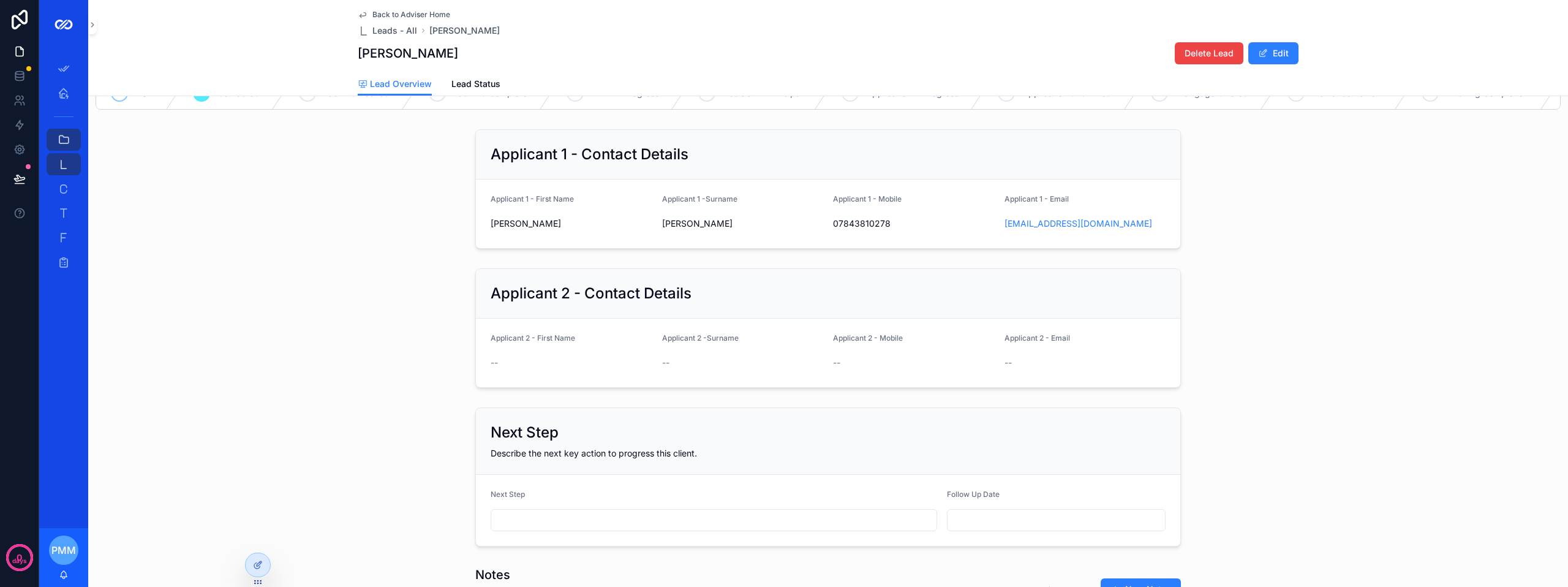
click at [391, 14] on span "Back to Adviser Home" at bounding box center [411, 14] width 78 height 10
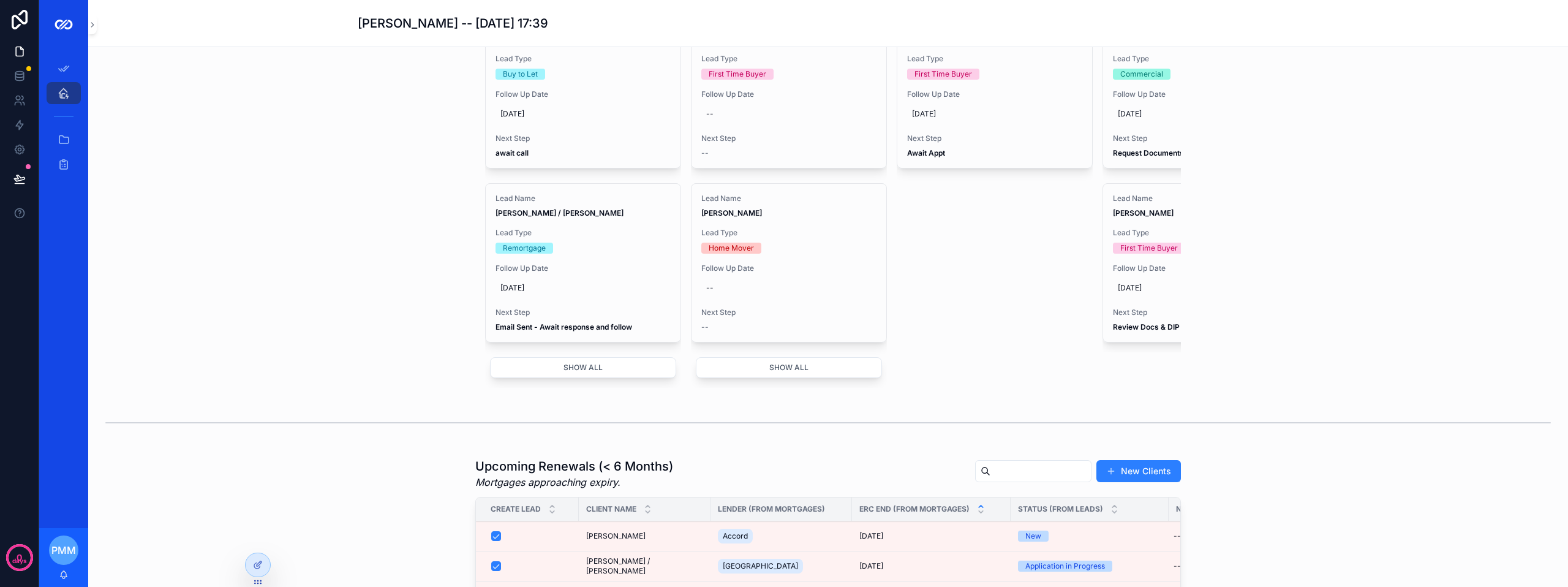
scroll to position [735, 0]
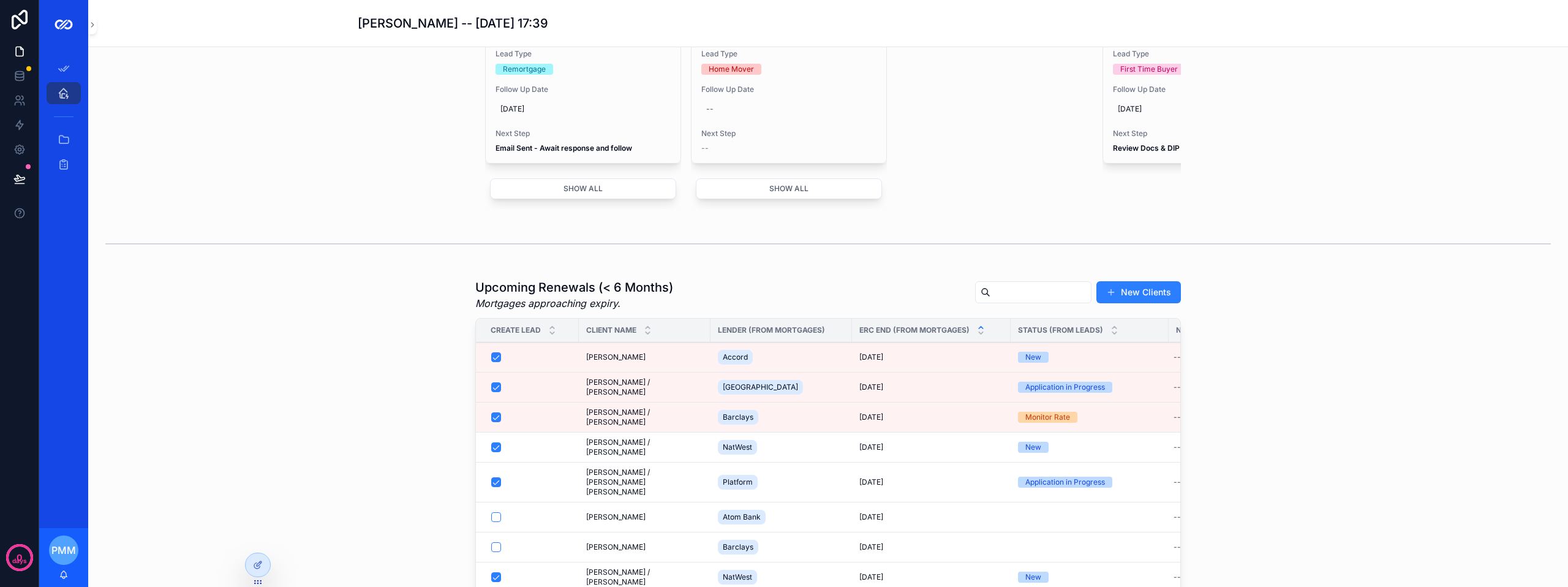
click at [672, 427] on span "[PERSON_NAME] / [PERSON_NAME]" at bounding box center [645, 417] width 117 height 20
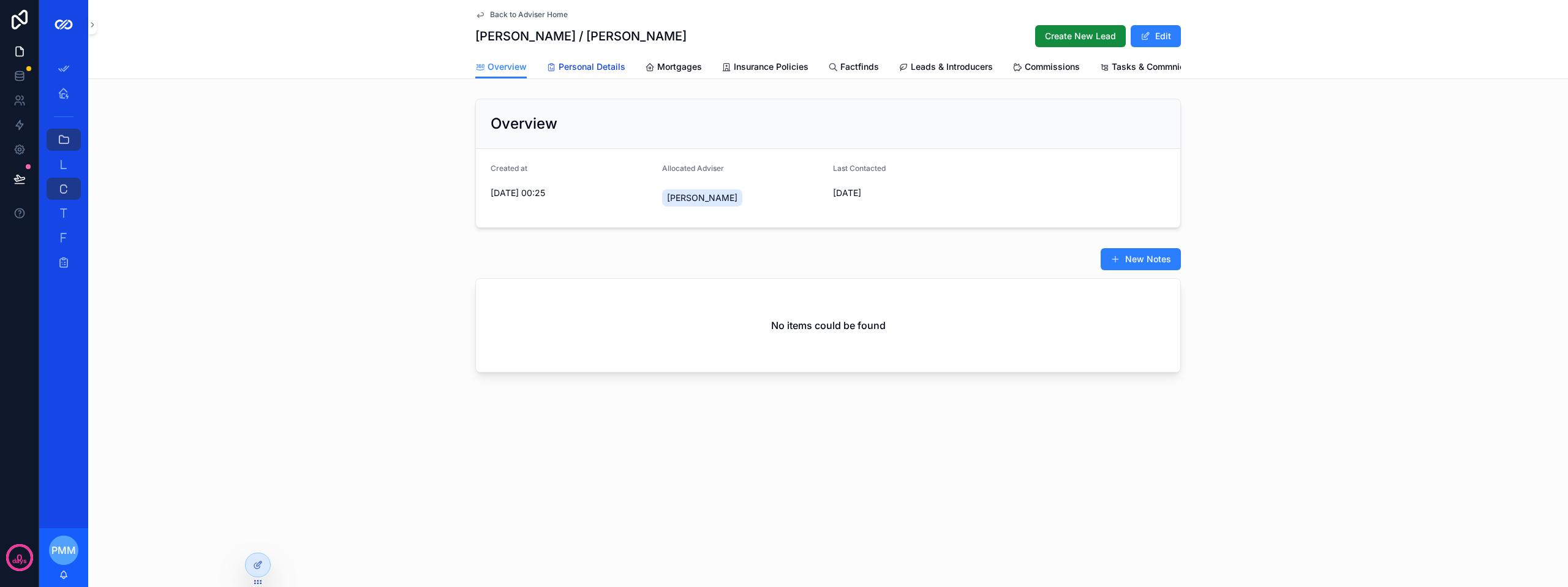
click at [608, 71] on span "Personal Details" at bounding box center [592, 66] width 67 height 12
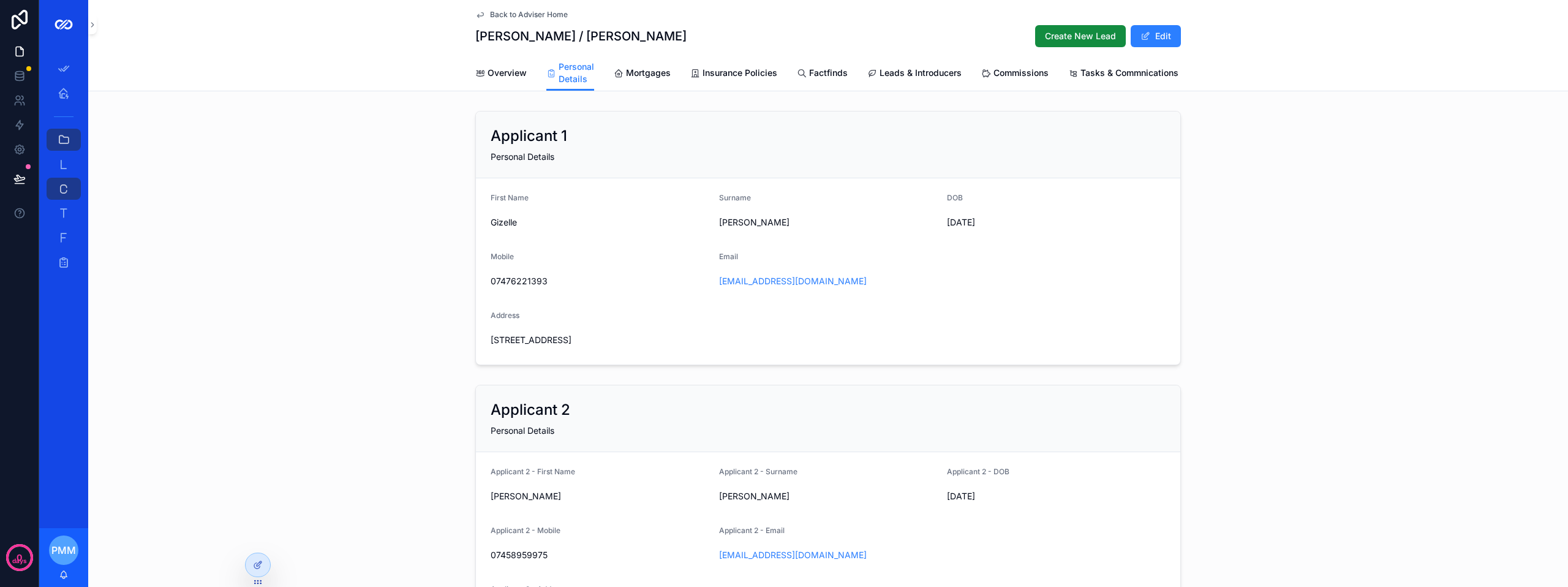
click at [639, 75] on span "Mortgages" at bounding box center [648, 73] width 45 height 12
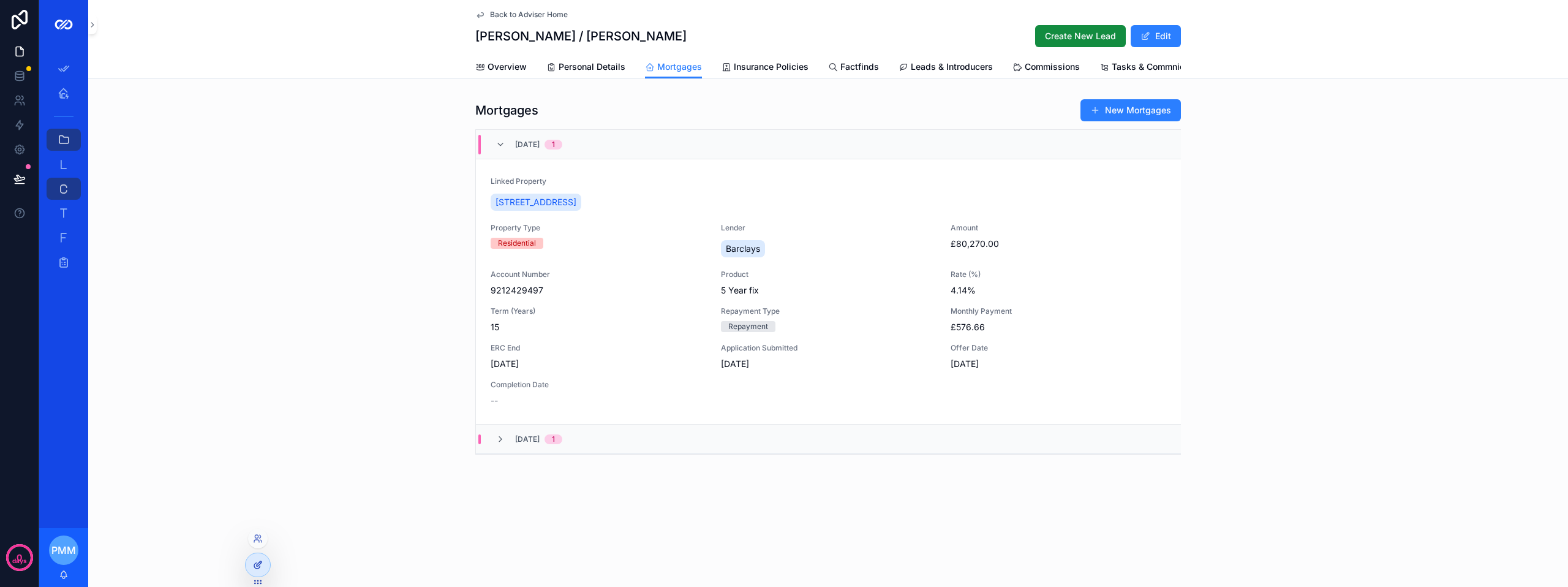
click at [255, 561] on icon at bounding box center [258, 565] width 10 height 10
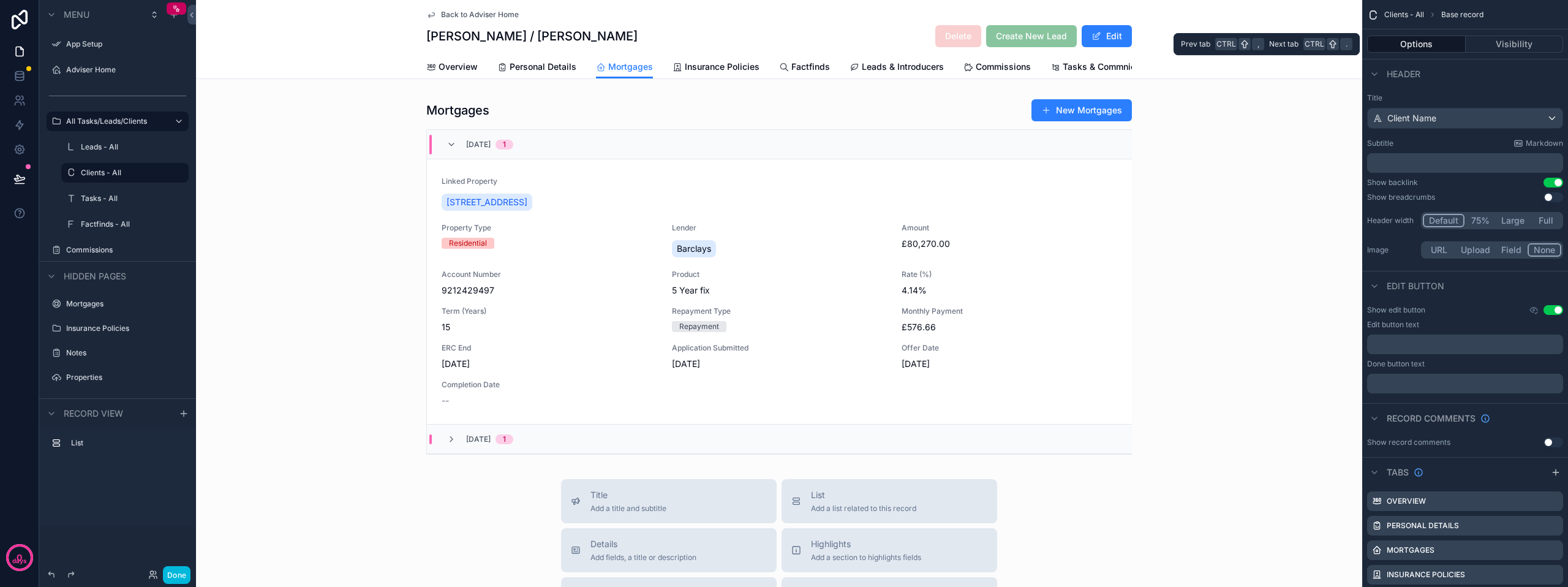
click at [1441, 40] on button "Options" at bounding box center [1416, 44] width 99 height 17
click at [1502, 41] on button "Visibility" at bounding box center [1514, 44] width 98 height 17
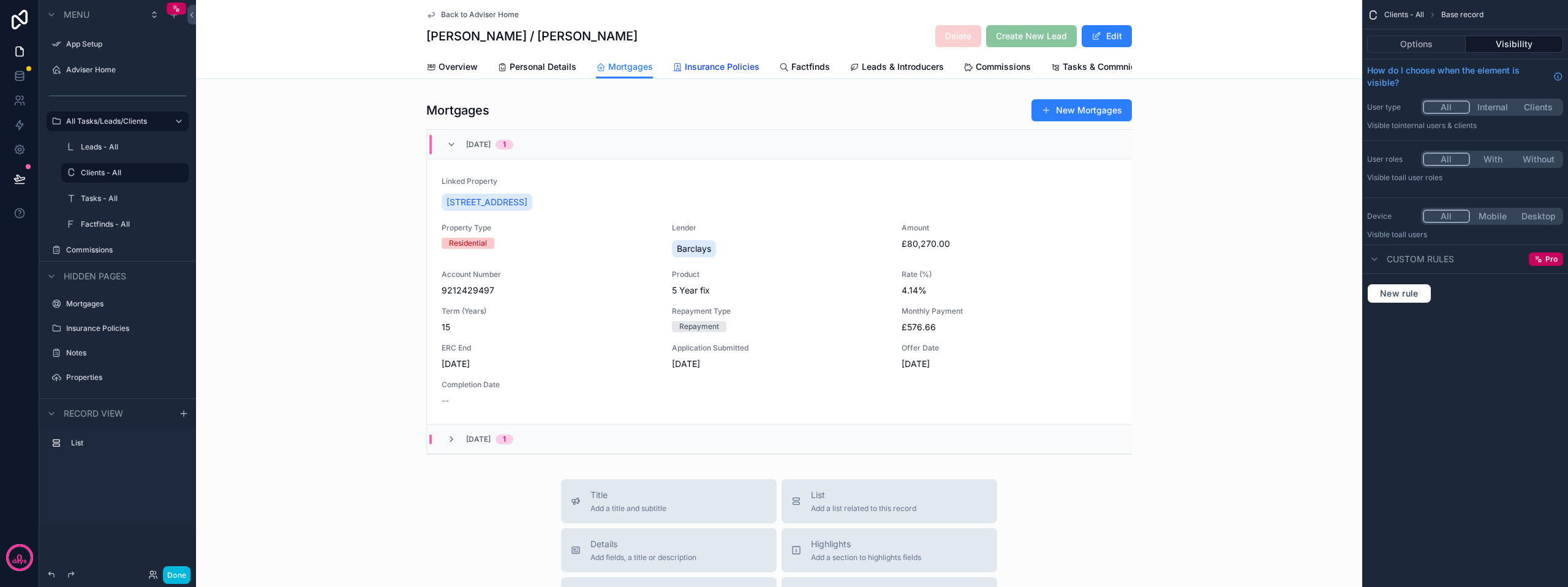
click at [697, 74] on link "Insurance Policies" at bounding box center [716, 68] width 87 height 24
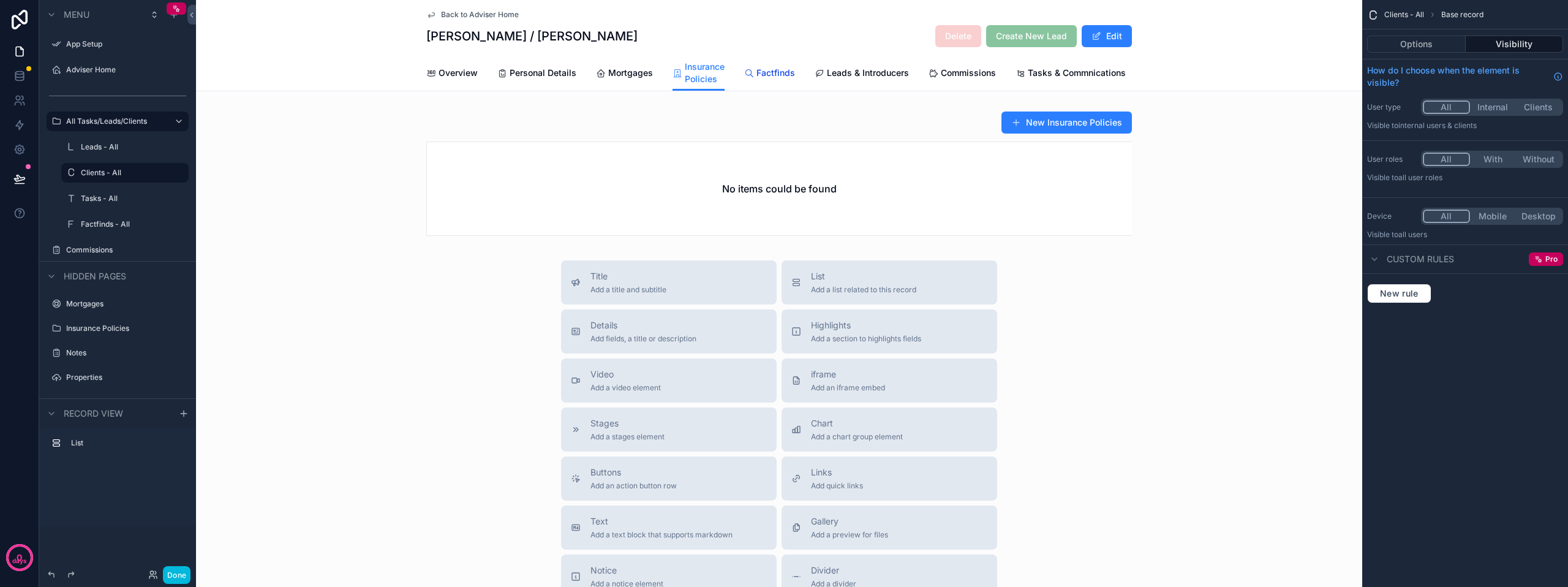
click at [774, 75] on span "Factfinds" at bounding box center [775, 73] width 39 height 12
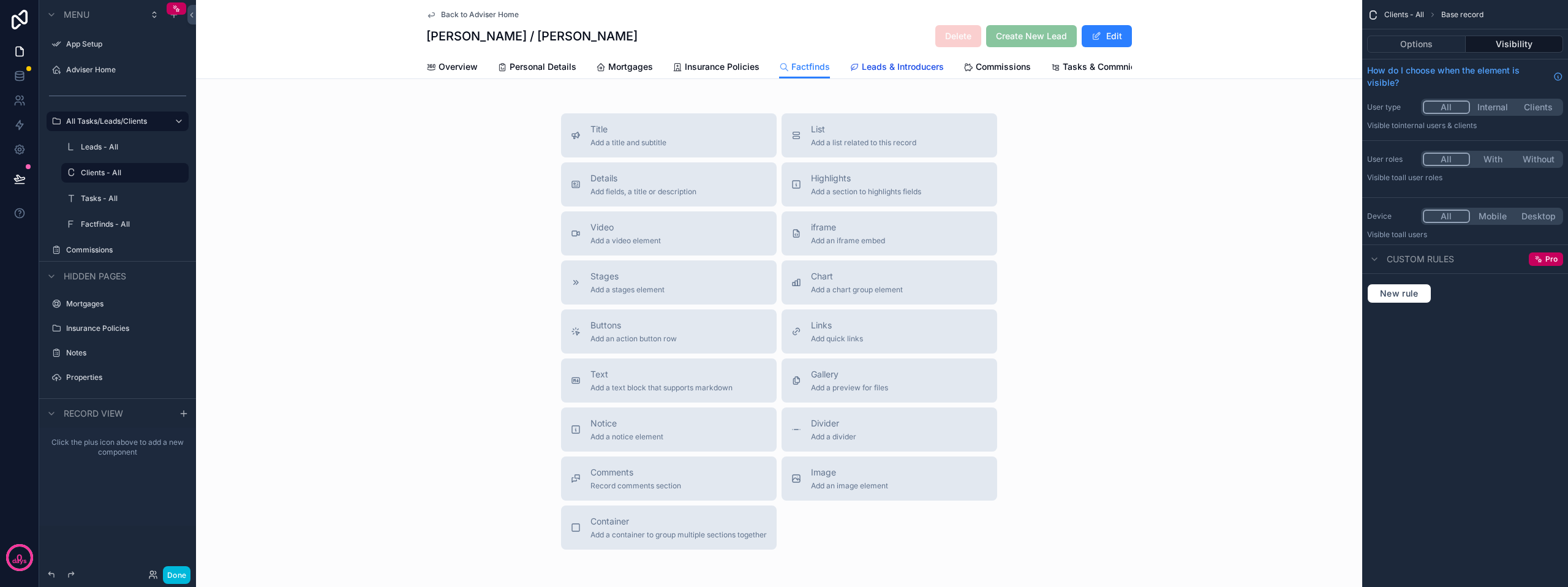
click at [879, 65] on span "Leads & Introducers" at bounding box center [902, 66] width 82 height 12
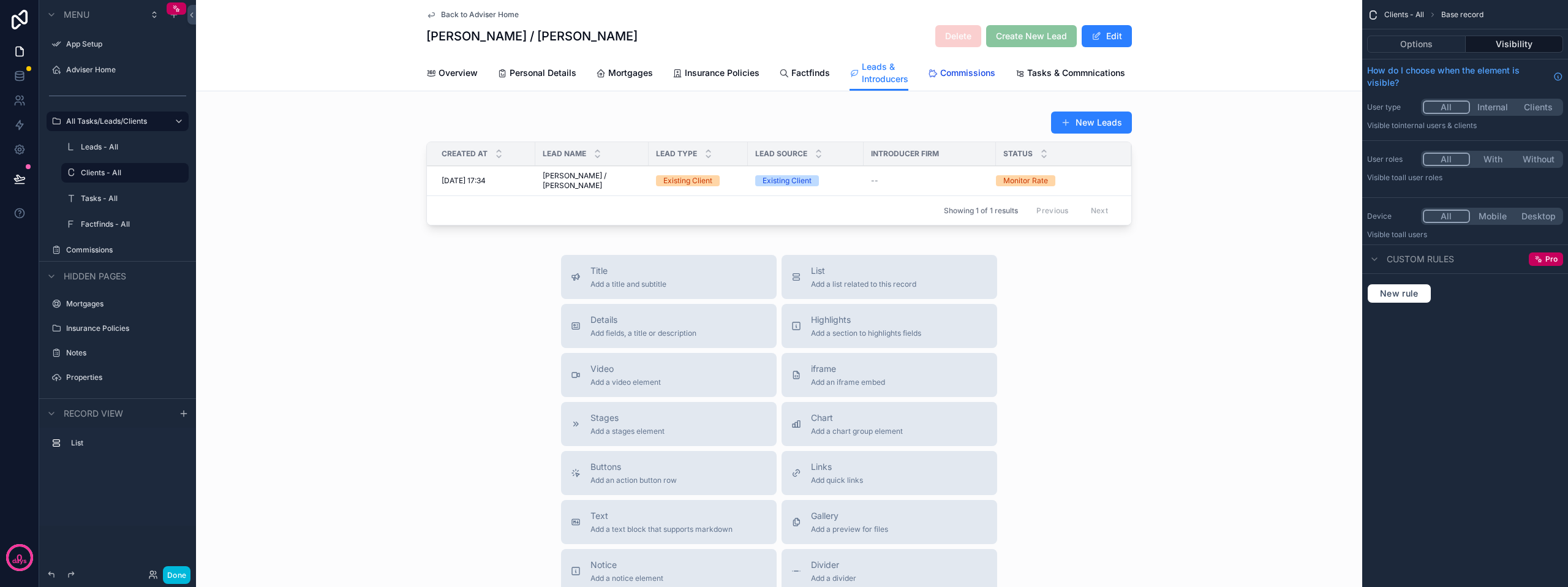
click at [943, 70] on span "Commissions" at bounding box center [967, 73] width 55 height 12
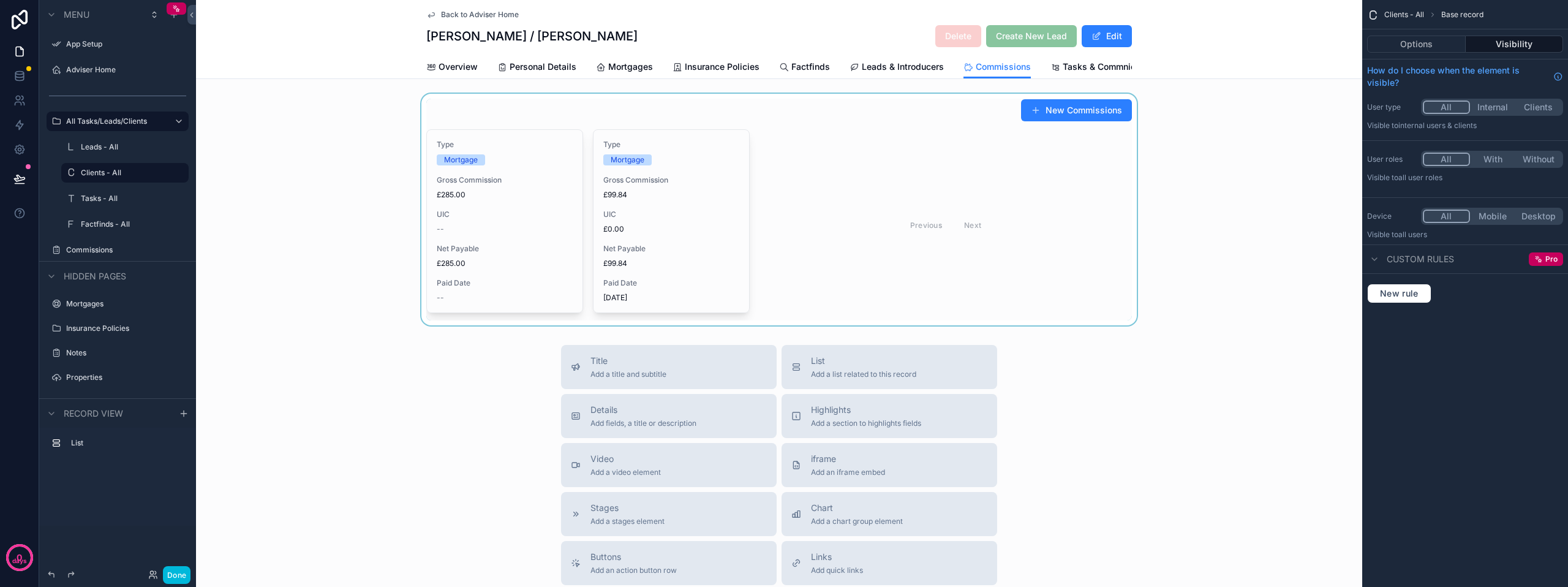
click at [809, 124] on div "scrollable content" at bounding box center [779, 210] width 1166 height 231
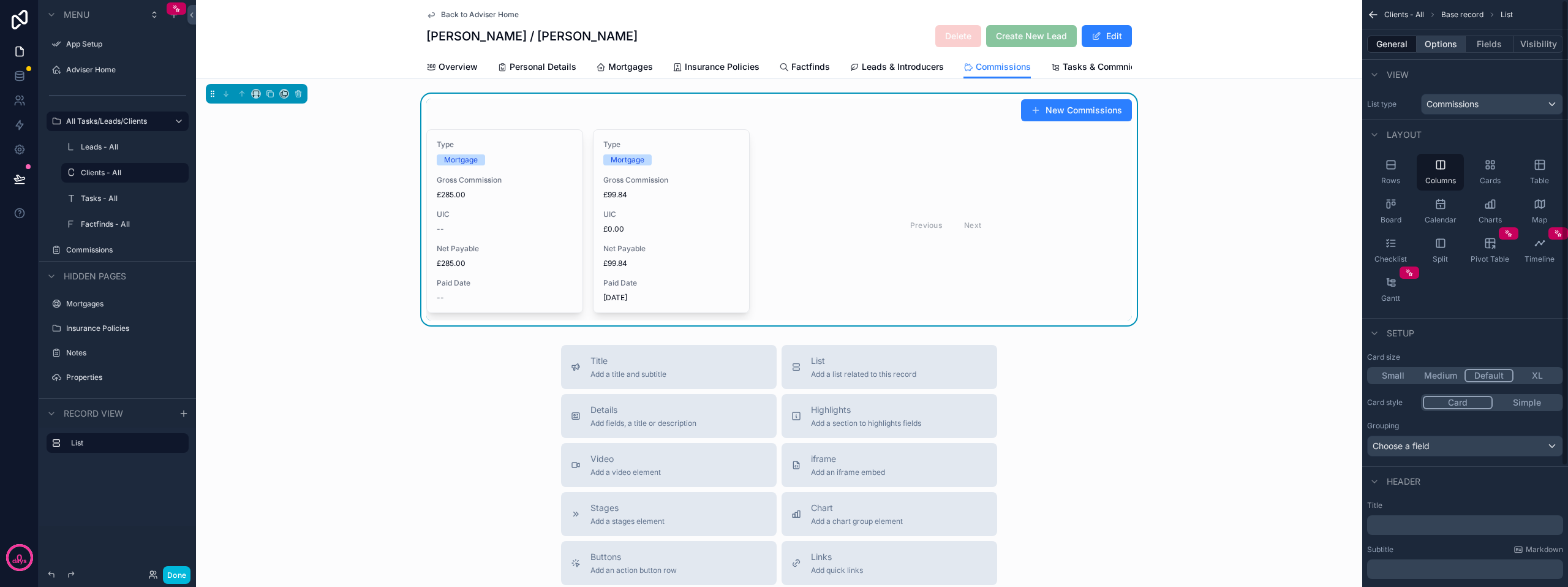
drag, startPoint x: 1456, startPoint y: 43, endPoint x: 1458, endPoint y: 50, distance: 7.3
click at [1456, 42] on button "Options" at bounding box center [1441, 44] width 49 height 17
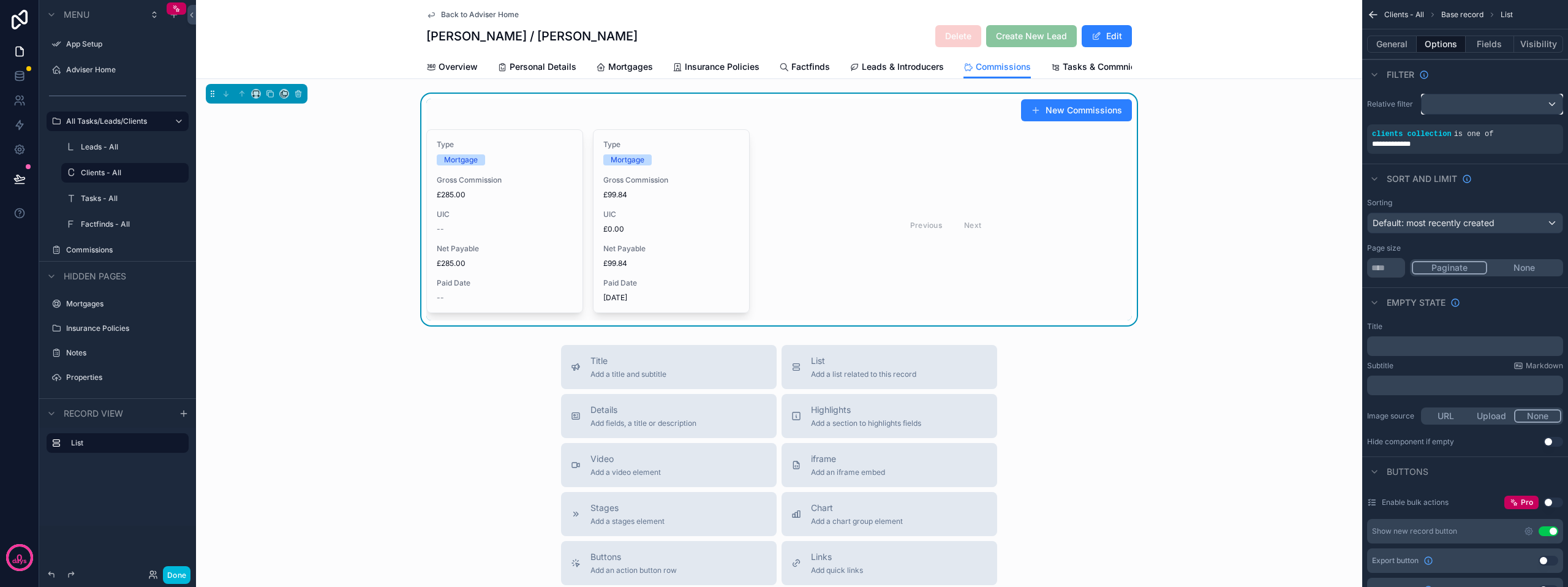
click at [1487, 100] on div "scrollable content" at bounding box center [1492, 105] width 141 height 20
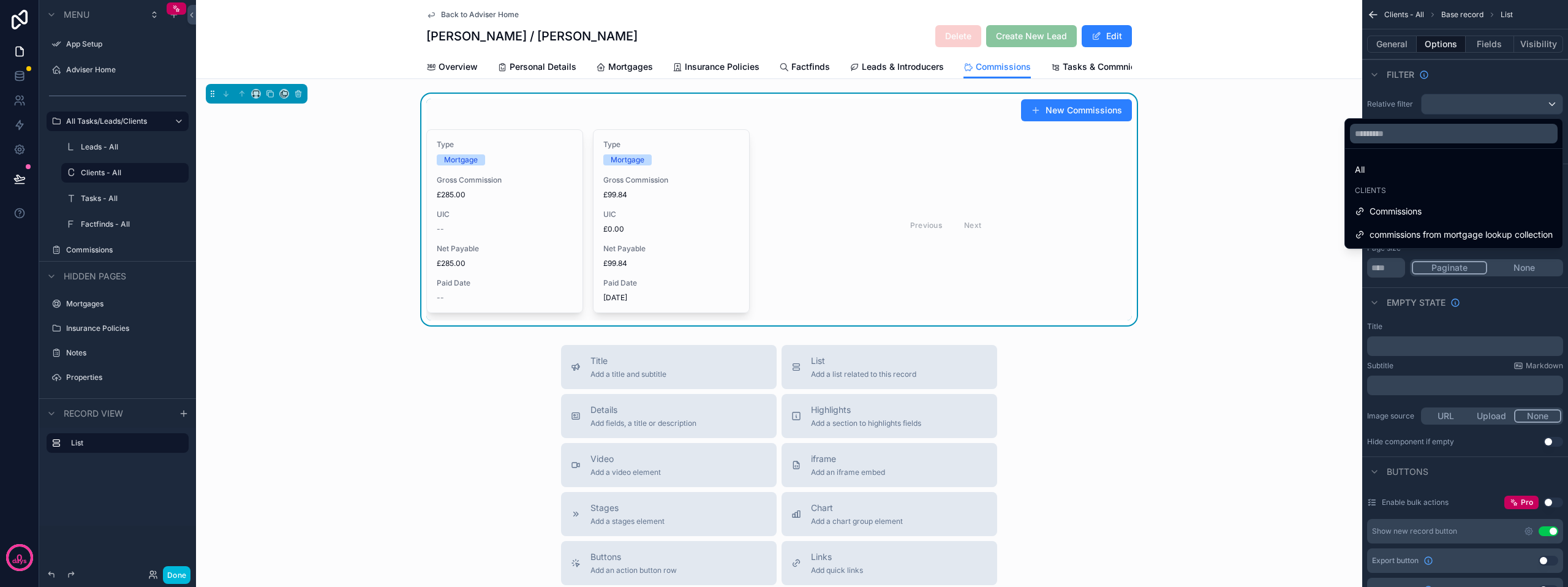
click at [1389, 89] on div "scrollable content" at bounding box center [784, 293] width 1568 height 587
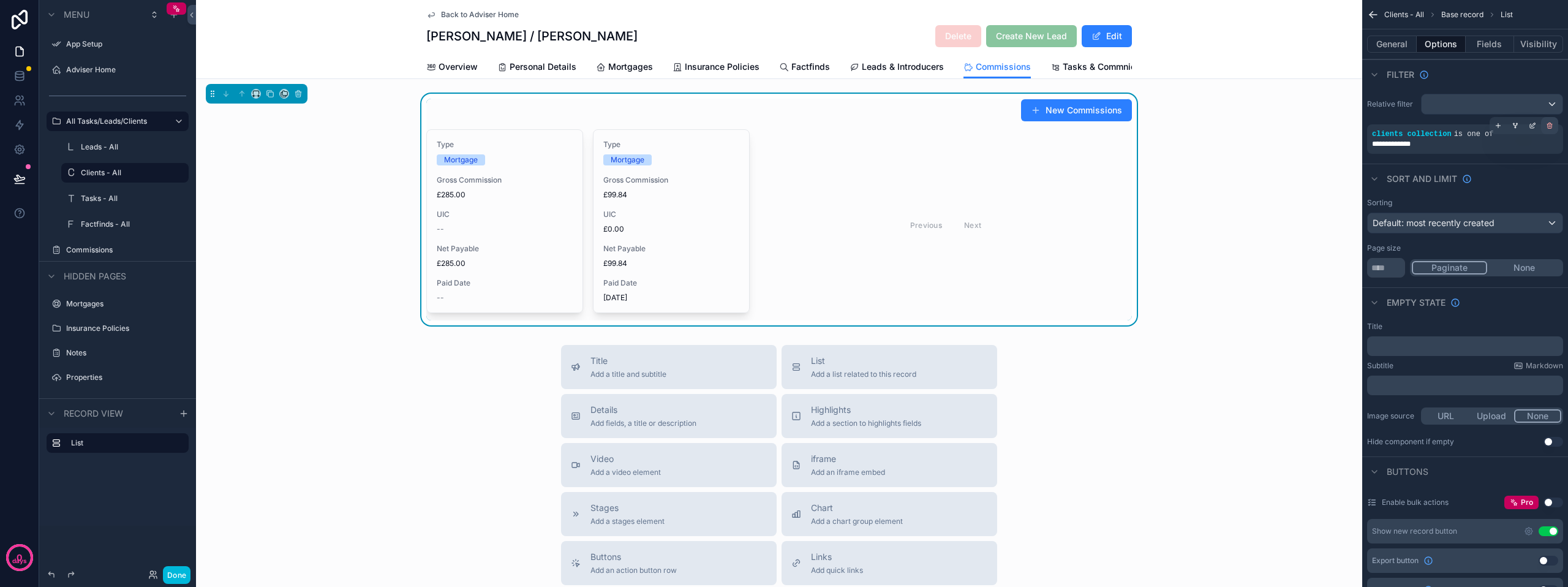
click at [1550, 126] on icon "scrollable content" at bounding box center [1549, 125] width 7 height 7
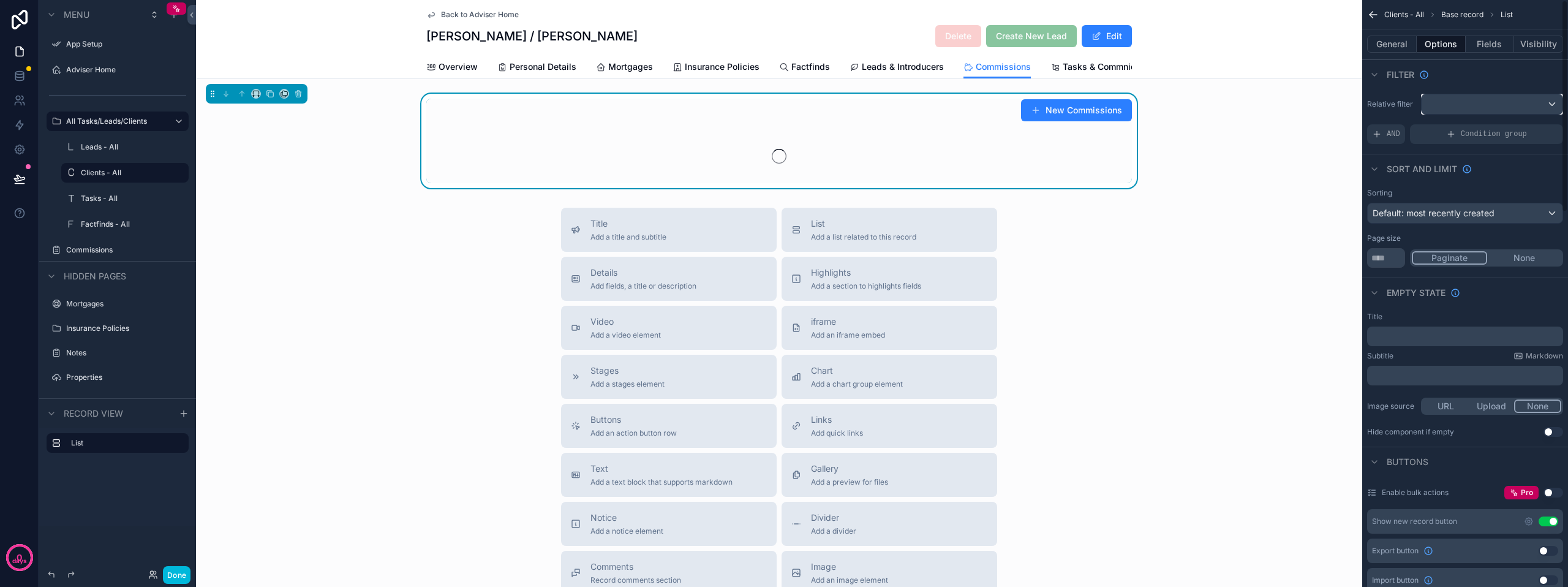
click at [1519, 104] on div "scrollable content" at bounding box center [1492, 105] width 141 height 20
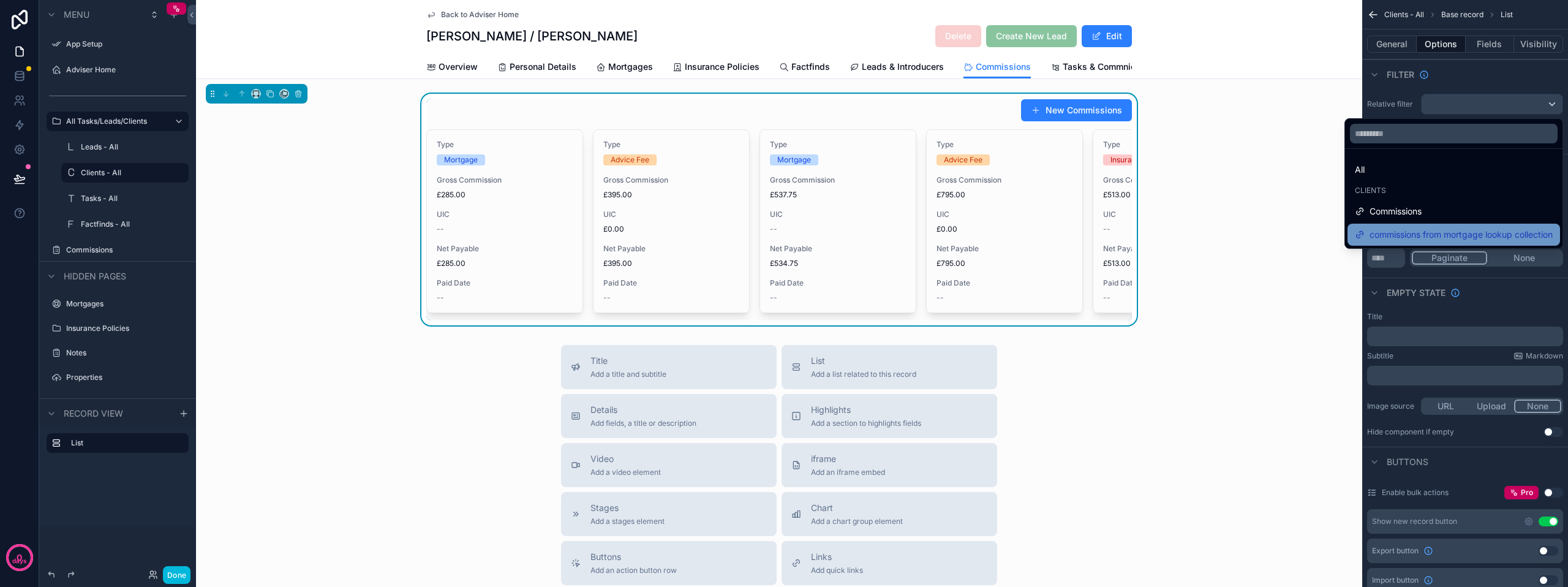
click at [1439, 229] on span "commissions from mortgage lookup collection" at bounding box center [1461, 235] width 183 height 14
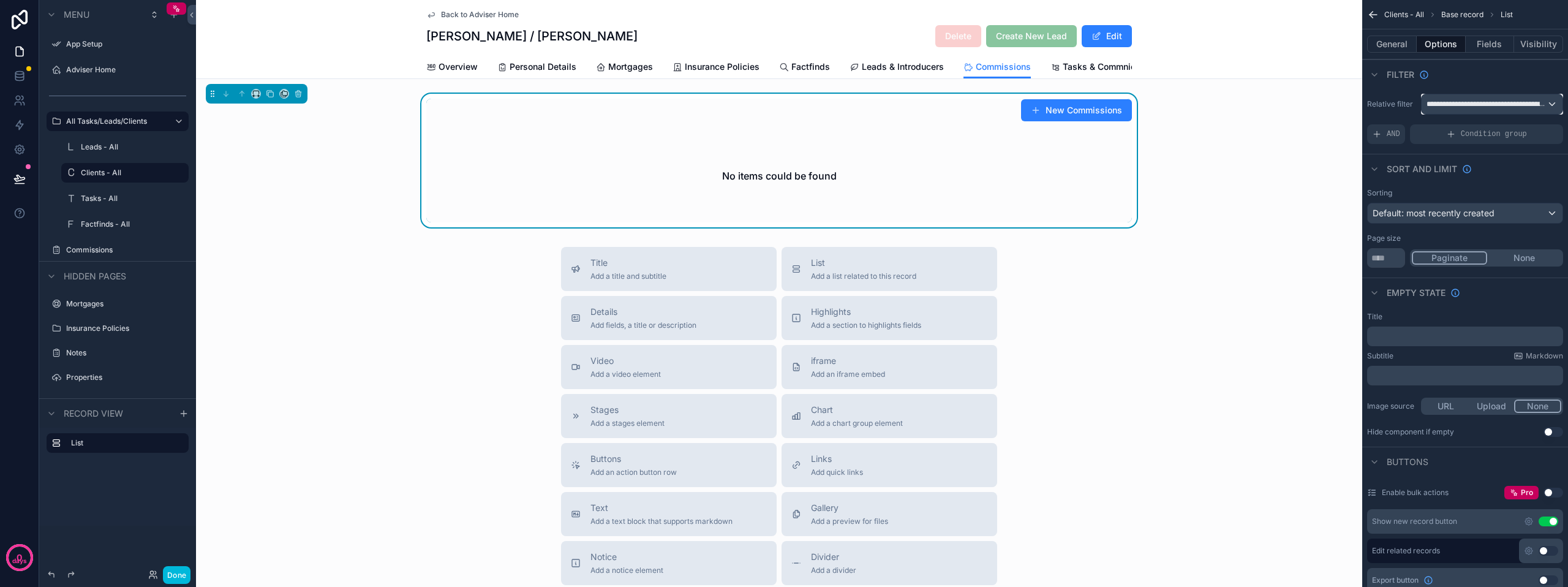
click at [1525, 104] on span "**********" at bounding box center [1486, 104] width 120 height 10
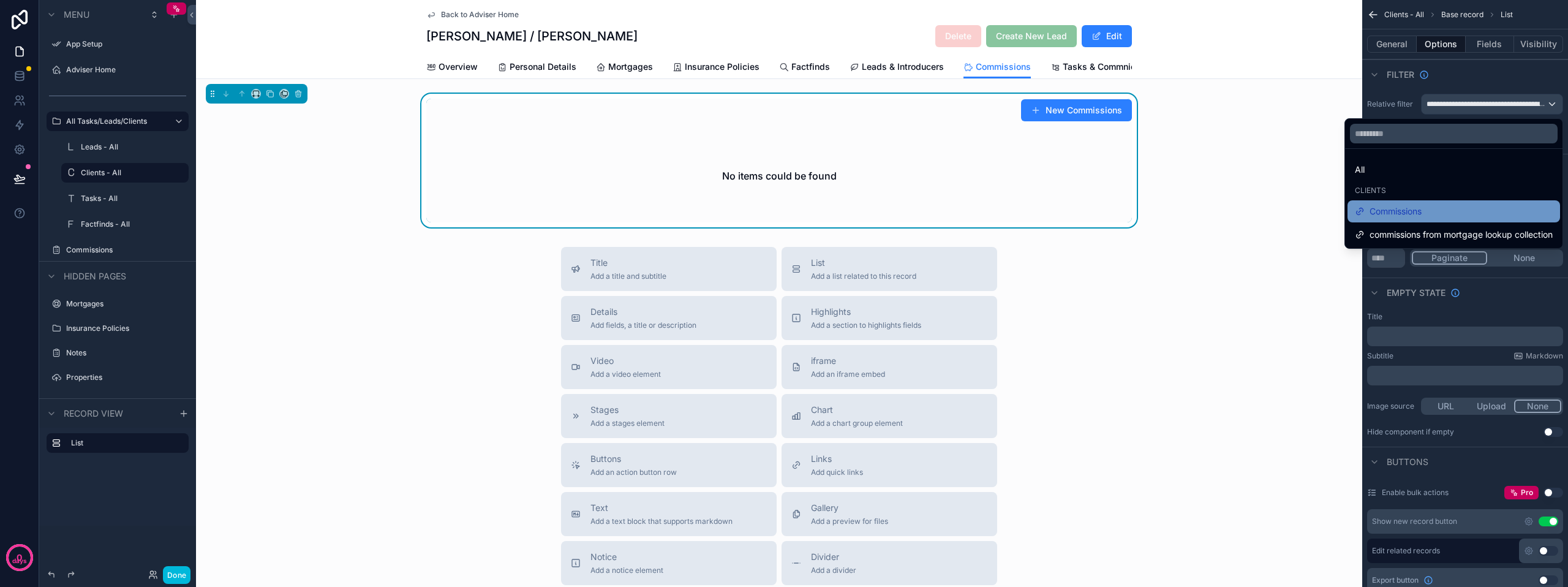
click at [1464, 208] on div "Commissions" at bounding box center [1453, 211] width 198 height 14
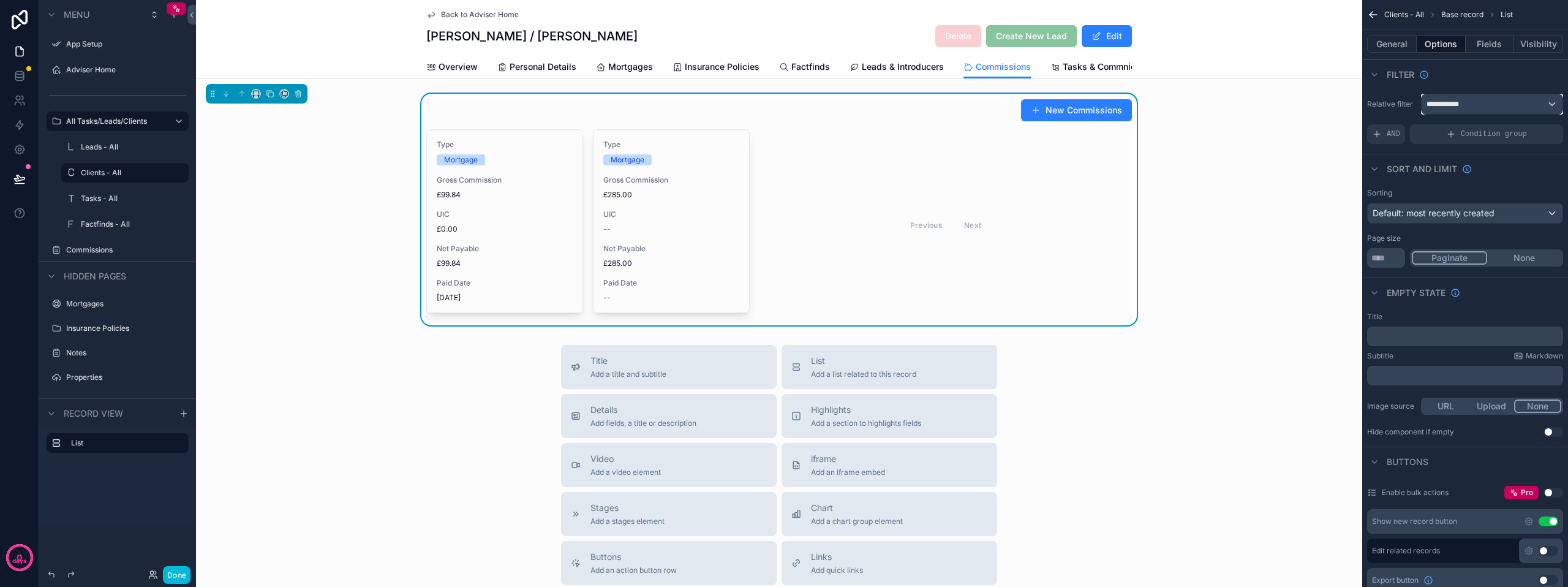
click at [1474, 103] on div "**********" at bounding box center [1492, 105] width 141 height 20
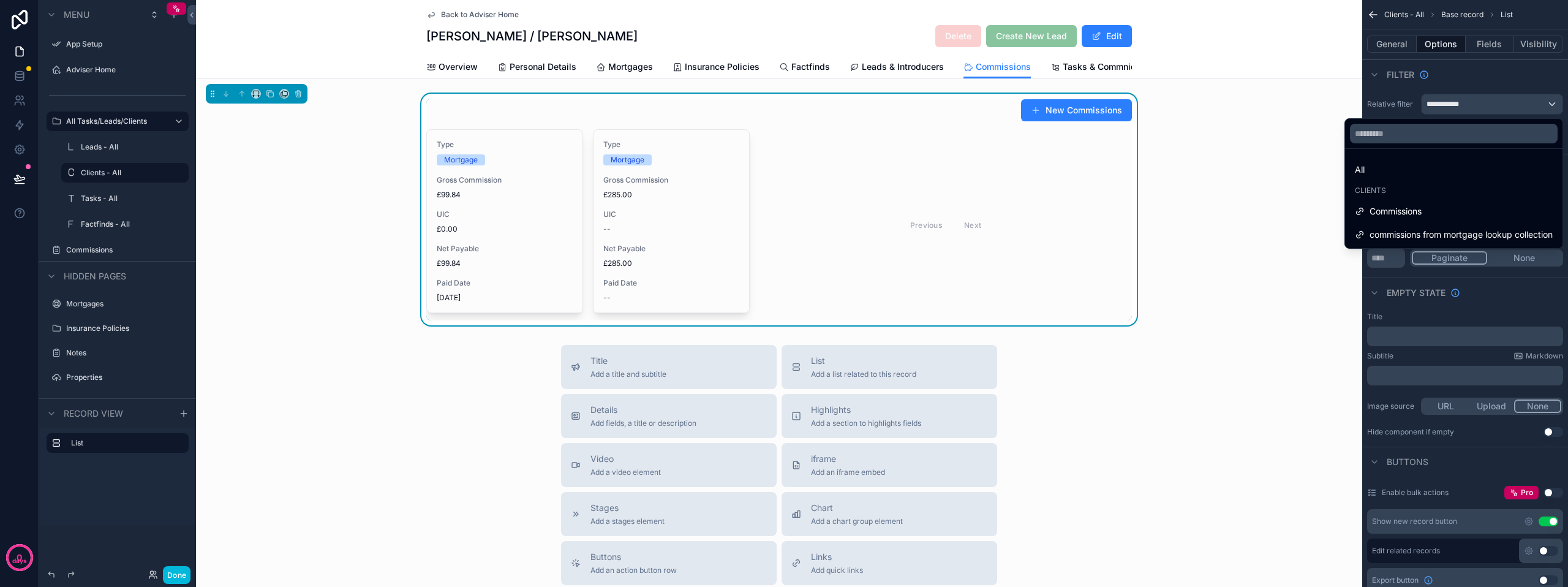
click at [1474, 103] on div "scrollable content" at bounding box center [784, 293] width 1568 height 587
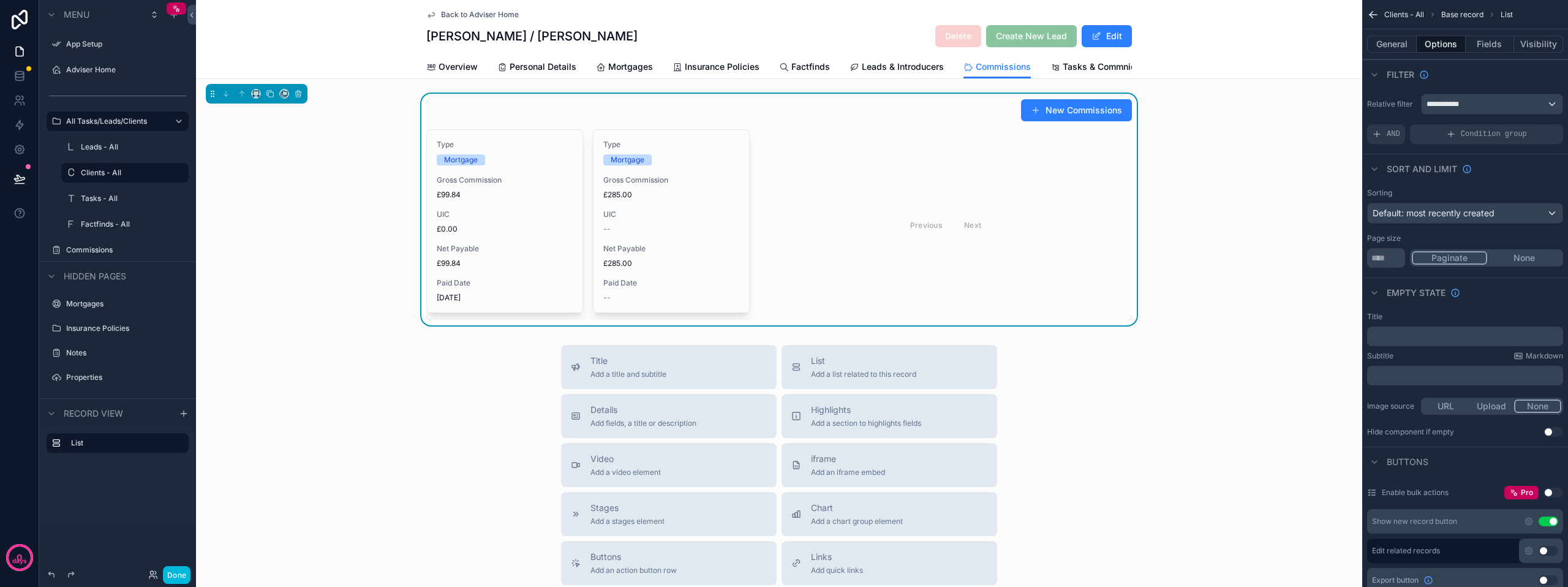
click at [1233, 287] on div "New Commissions Type Mortgage Gross Commission £99.84 UIC £0.00 Net Payable £99…" at bounding box center [779, 210] width 1166 height 231
click at [965, 235] on div "Previous Next" at bounding box center [946, 225] width 89 height 19
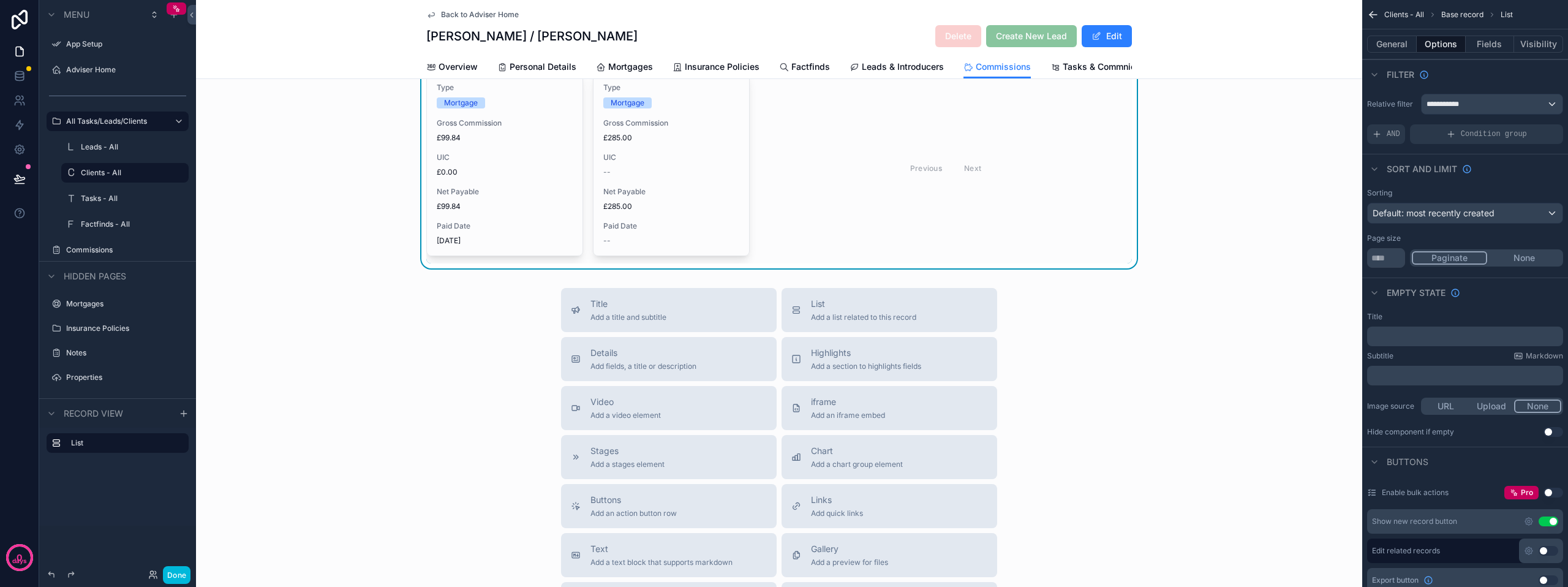
scroll to position [57, 0]
click at [166, 576] on button "Done" at bounding box center [177, 575] width 28 height 18
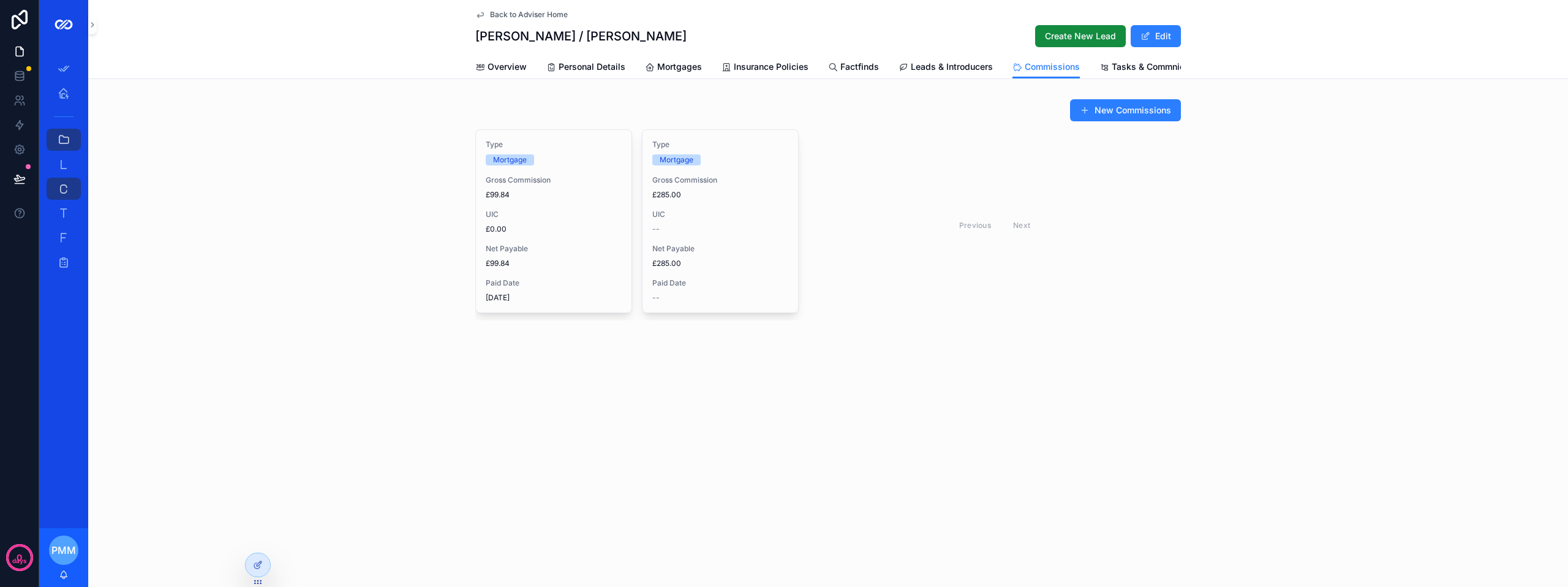
scroll to position [0, 0]
click at [58, 92] on icon "scrollable content" at bounding box center [64, 93] width 12 height 12
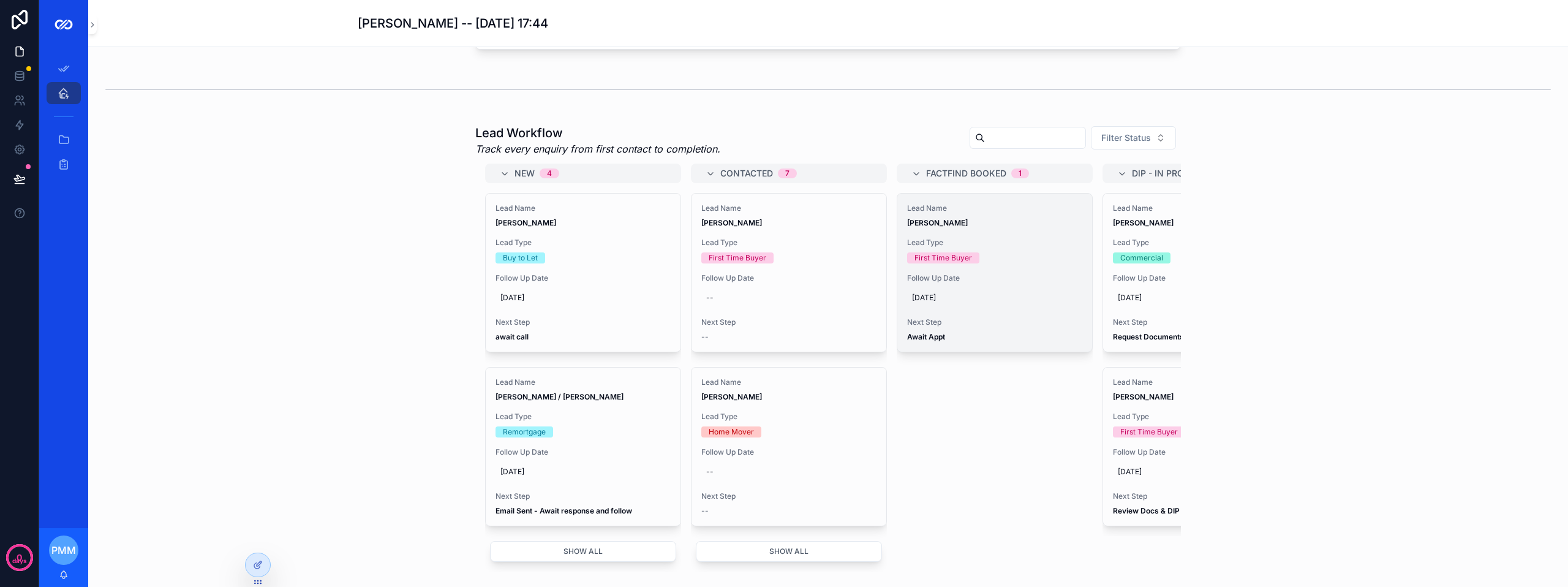
scroll to position [367, 0]
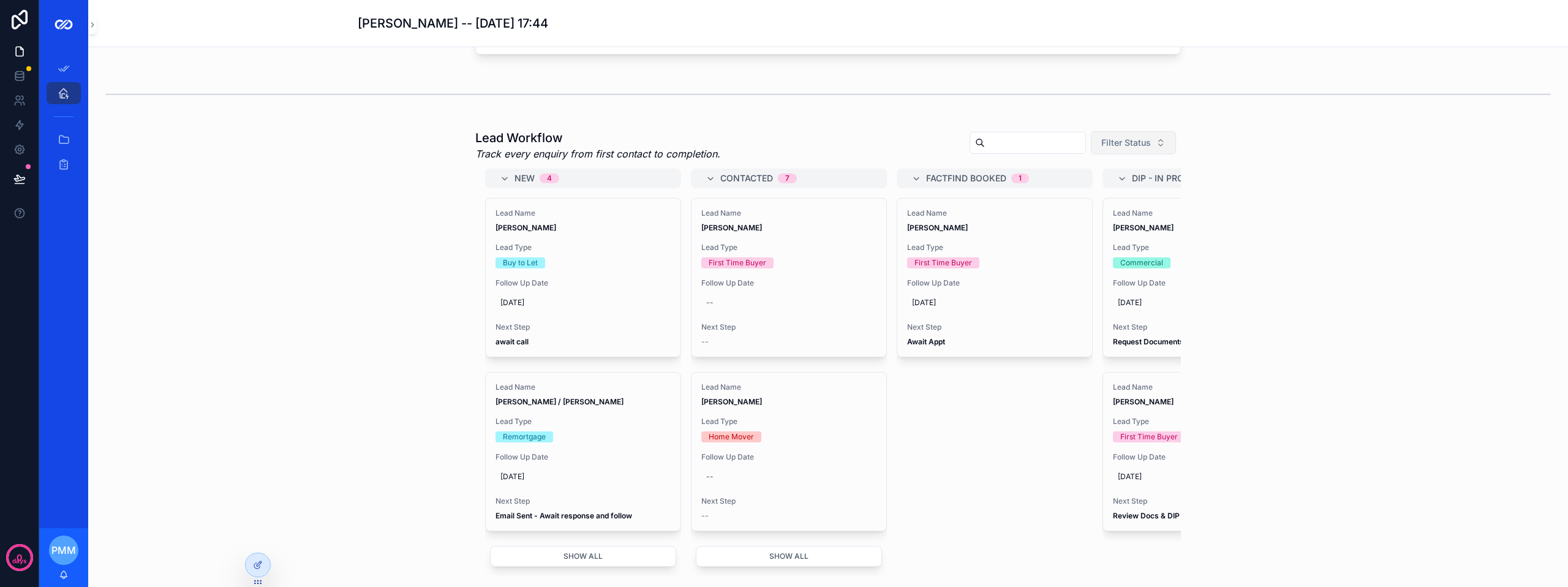
click at [1122, 149] on span "Filter Status" at bounding box center [1125, 143] width 49 height 12
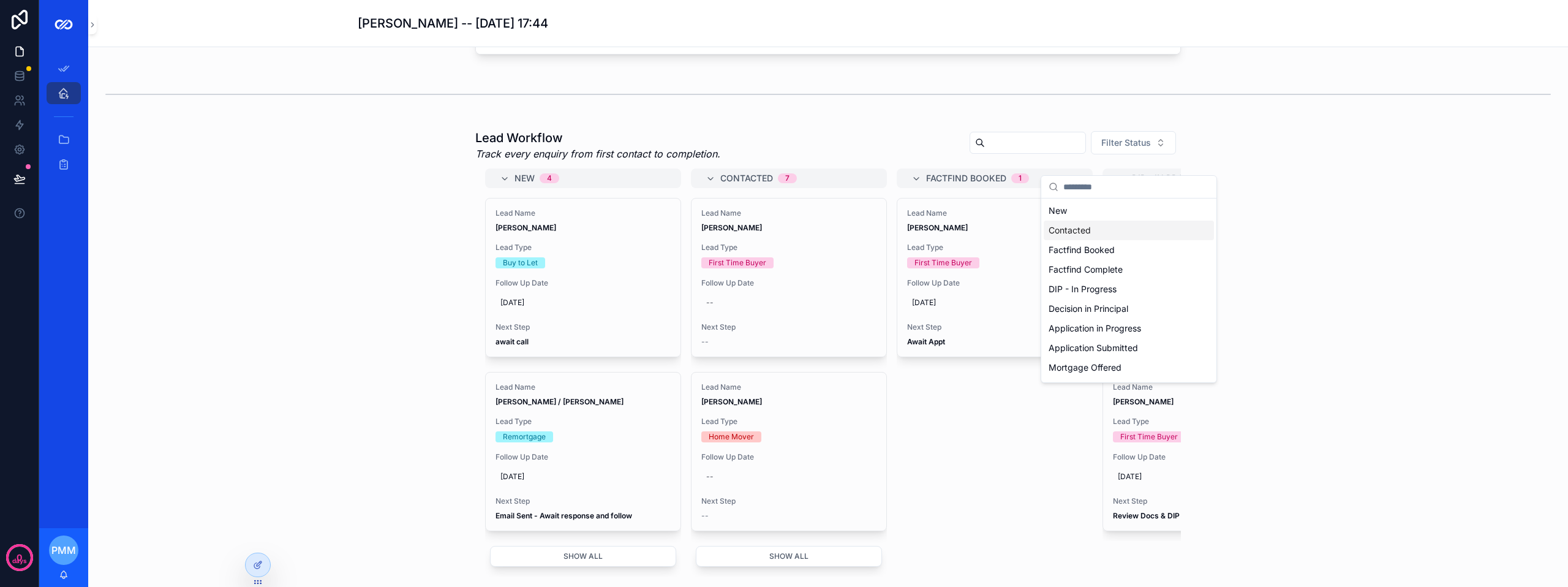
click at [1067, 230] on div "Contacted" at bounding box center [1128, 230] width 170 height 20
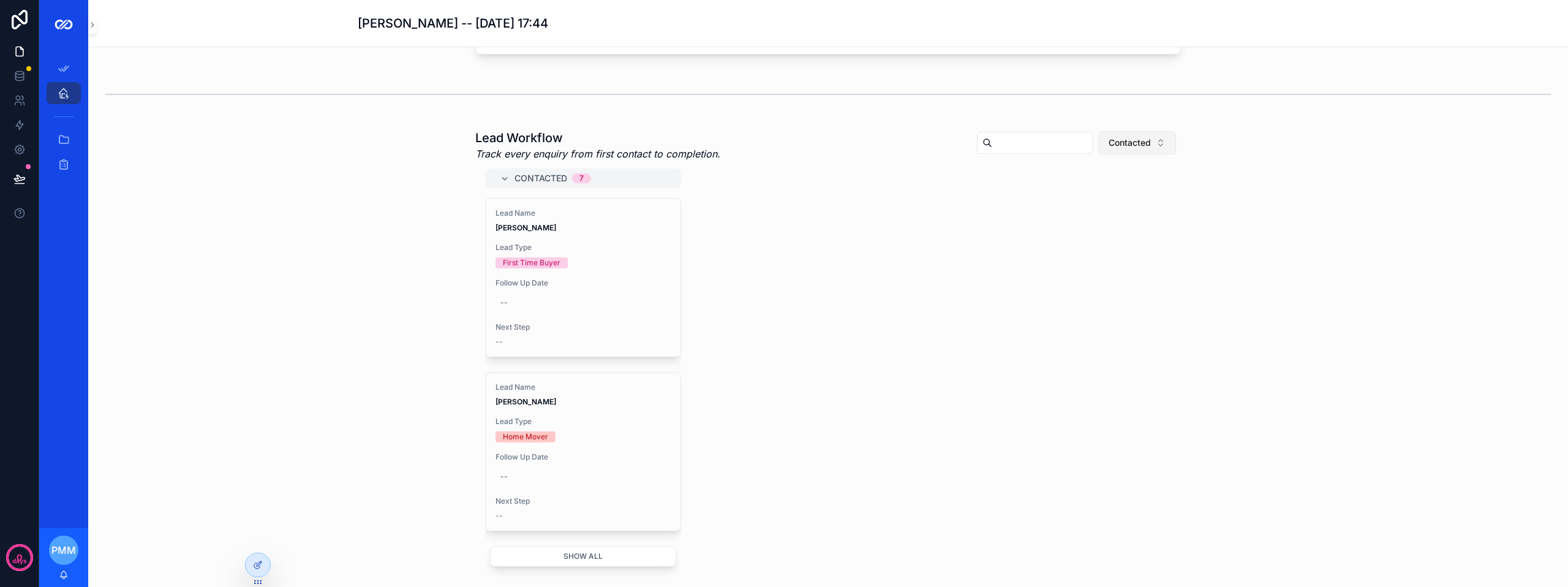
click at [1122, 149] on span "Contacted" at bounding box center [1130, 143] width 42 height 12
click at [1067, 209] on div "None" at bounding box center [1132, 211] width 170 height 20
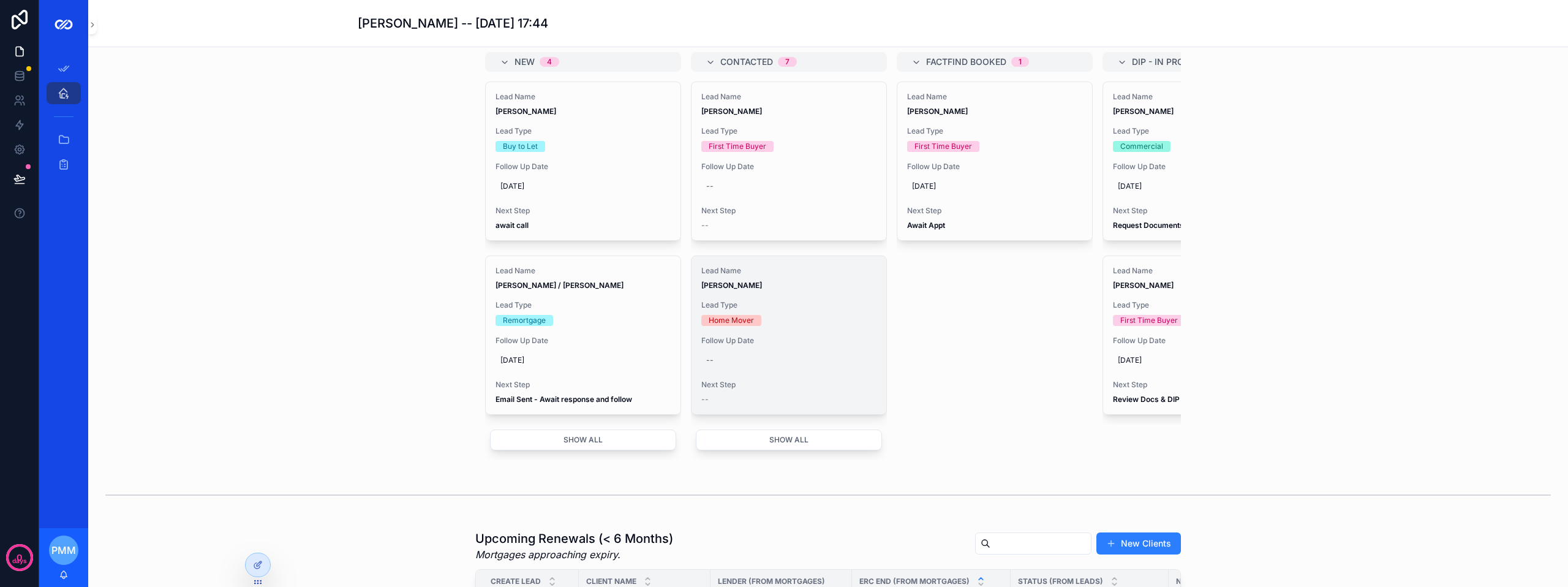
scroll to position [429, 0]
